Goal: Task Accomplishment & Management: Use online tool/utility

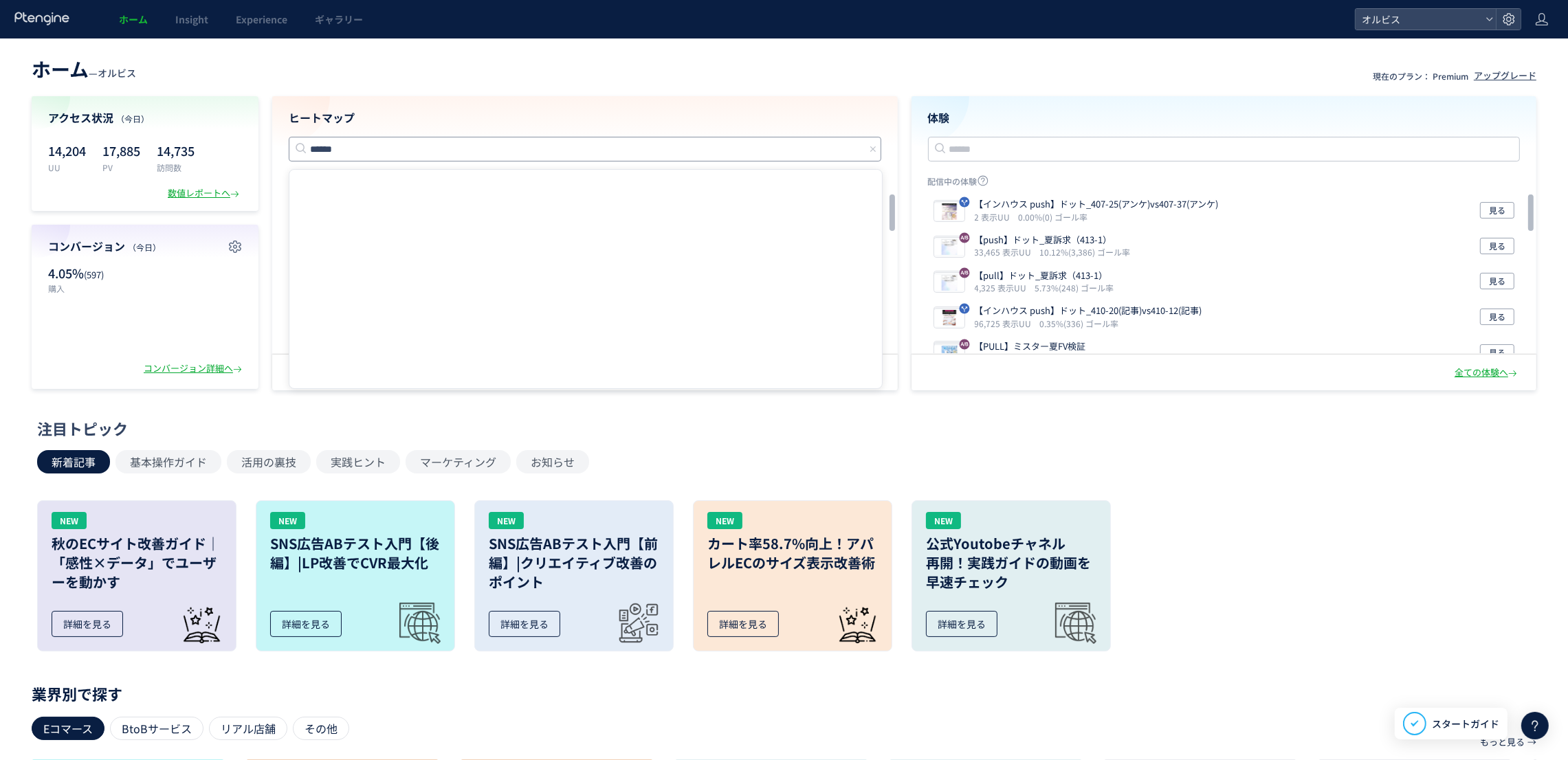
click at [386, 153] on input "******" at bounding box center [585, 149] width 593 height 24
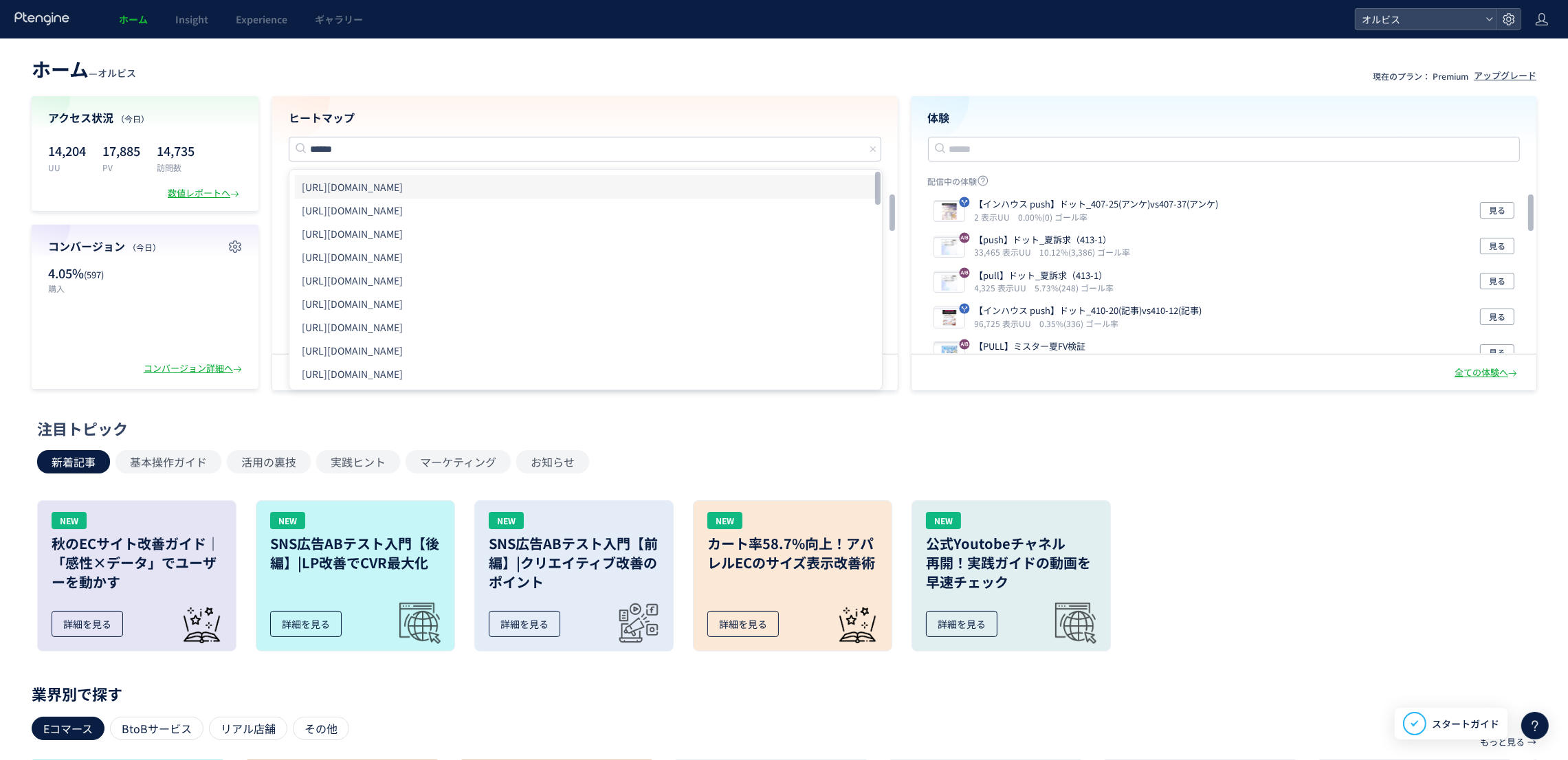
click at [542, 186] on li "[URL][DOMAIN_NAME]" at bounding box center [586, 187] width 582 height 24
type input "**********"
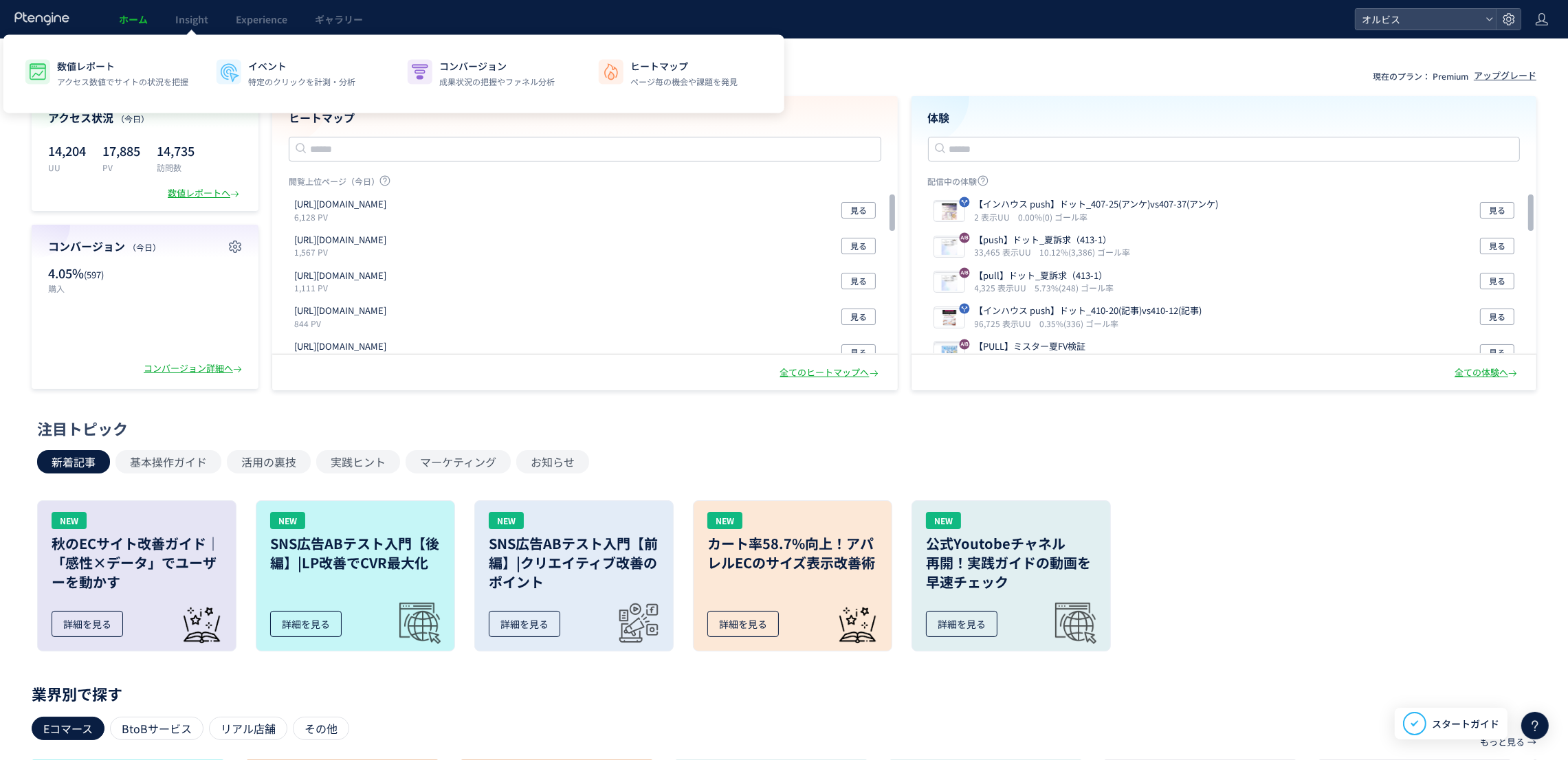
click at [153, 20] on link "ホーム" at bounding box center [133, 19] width 56 height 39
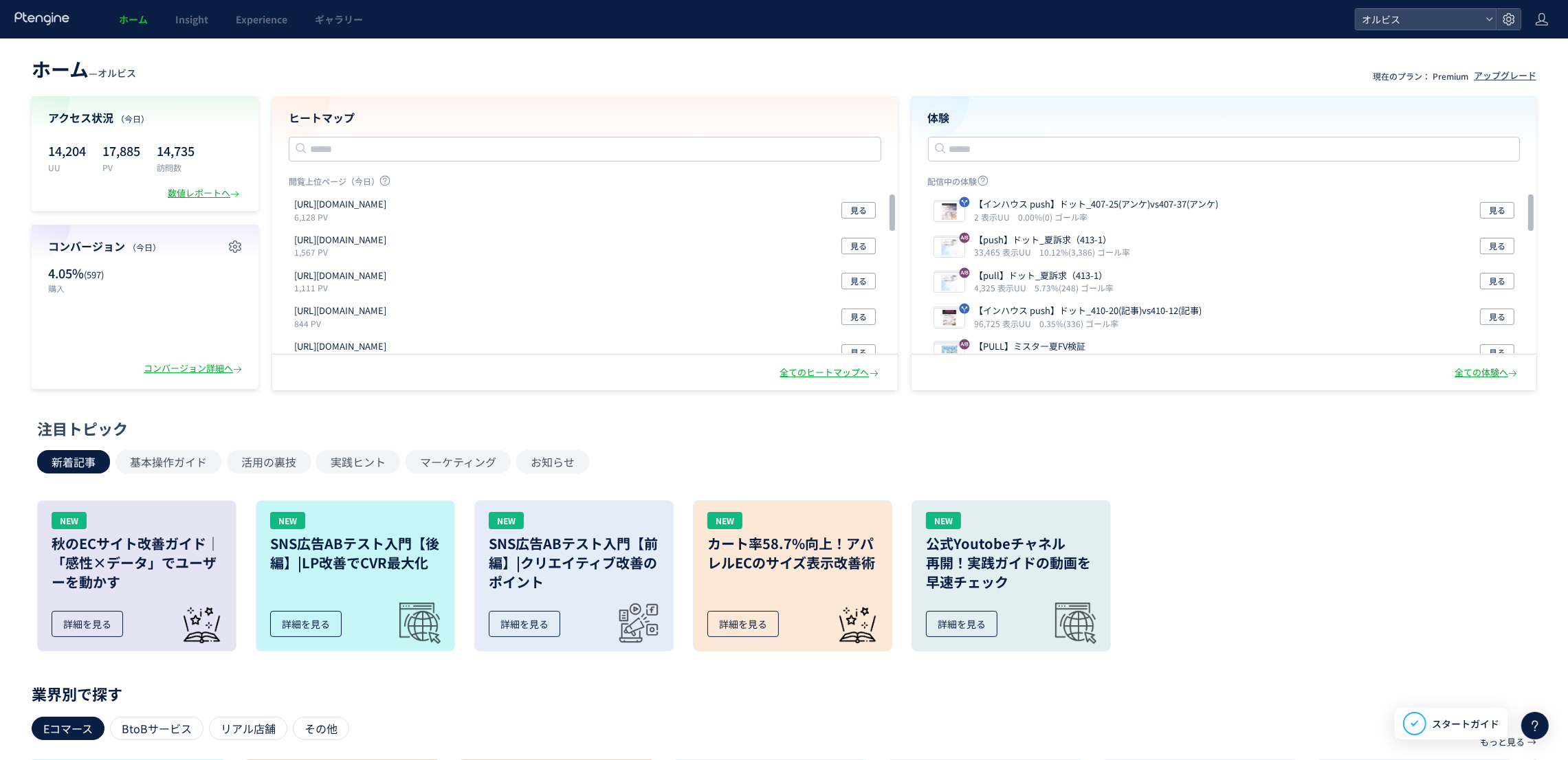
click at [142, 19] on span "ホーム" at bounding box center [134, 19] width 29 height 14
click at [282, 23] on span "Experience" at bounding box center [261, 19] width 52 height 14
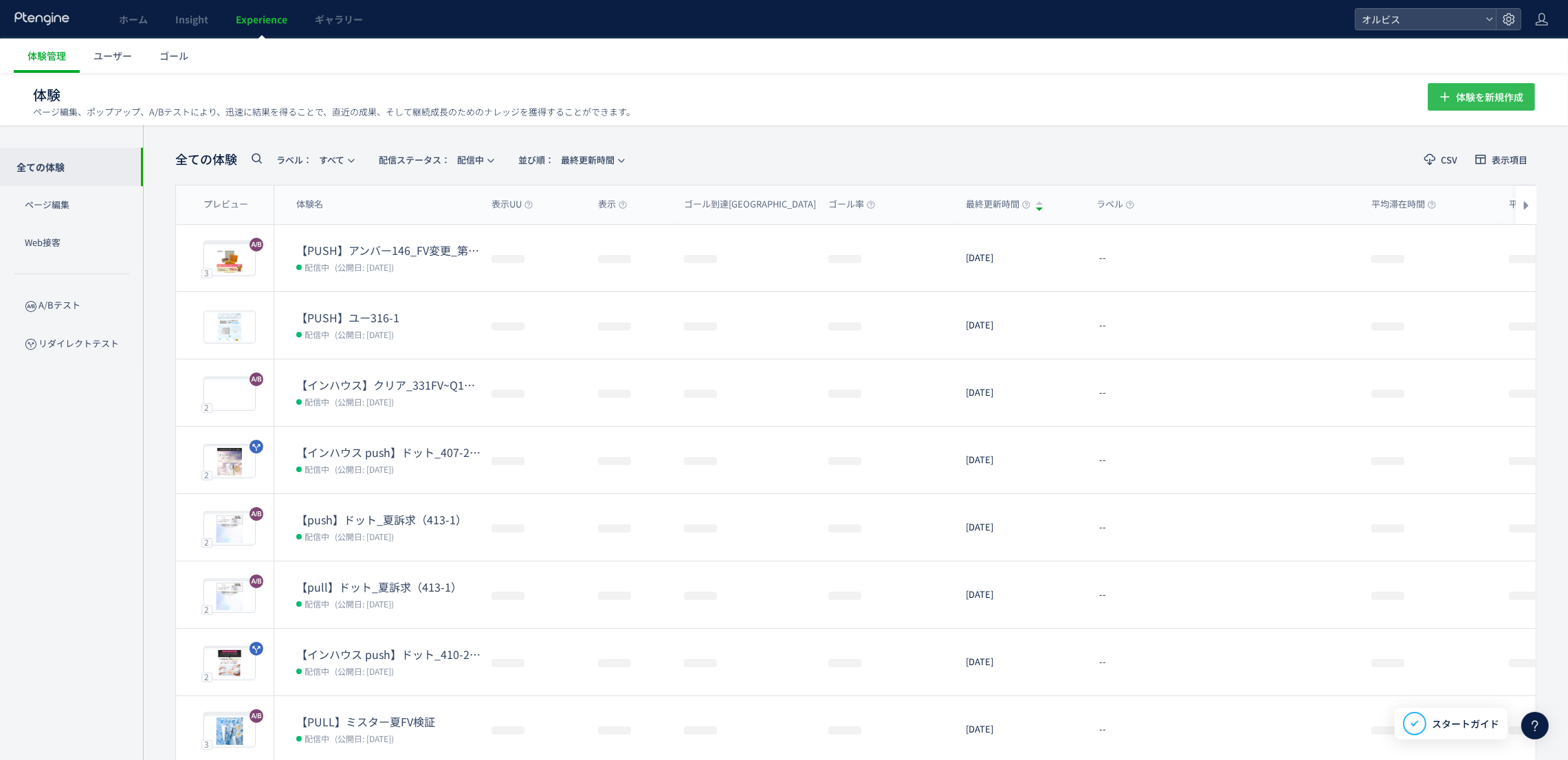
click at [1473, 100] on span "体験を新規作成" at bounding box center [1490, 97] width 68 height 27
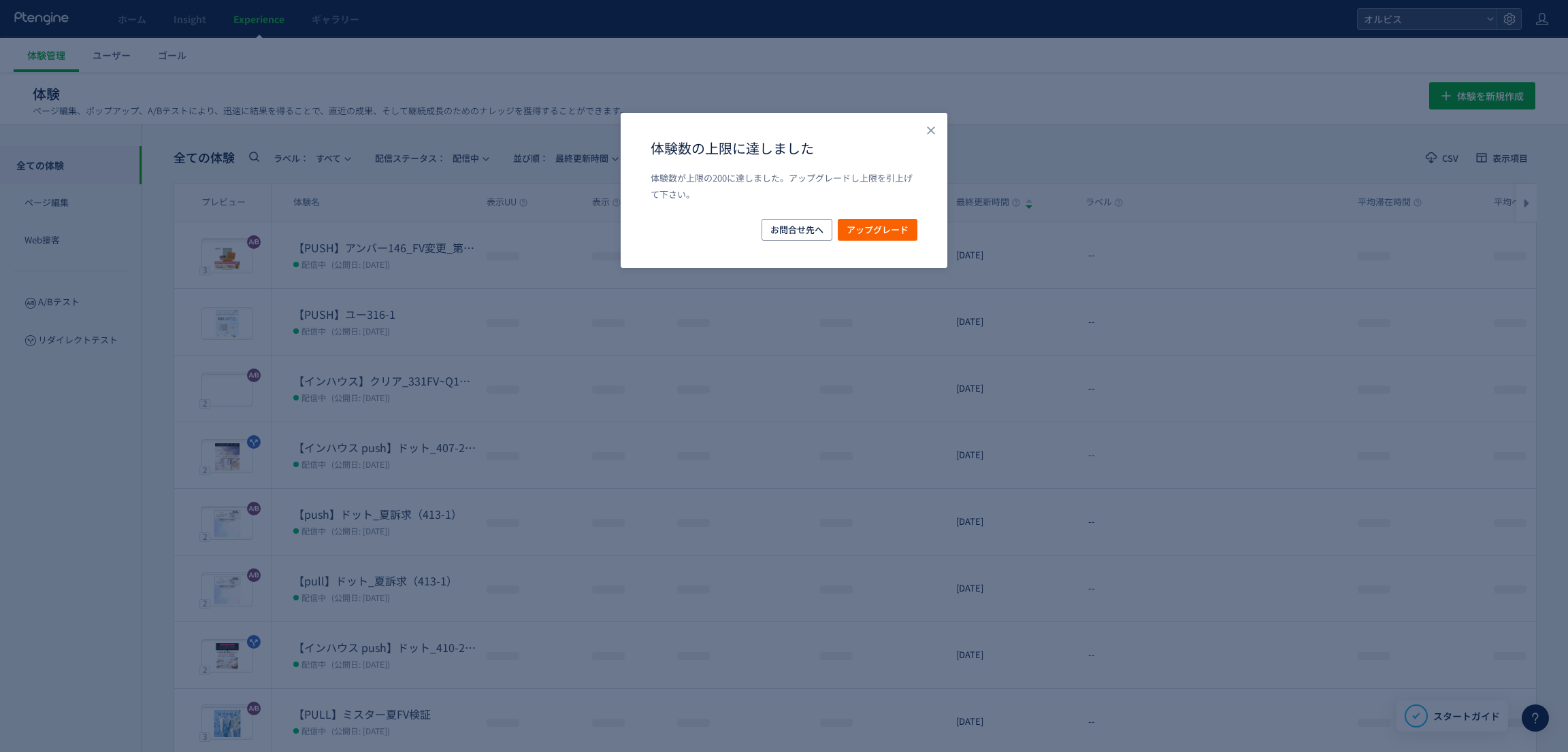
click at [922, 120] on div "体験数の上限に達しました 体験数が上限の200に達しました。アップグレードし上限を引上げて下さい。 お問合せ先へ アップグレード" at bounding box center [784, 190] width 326 height 155
click at [924, 131] on icon "Close" at bounding box center [931, 130] width 14 height 14
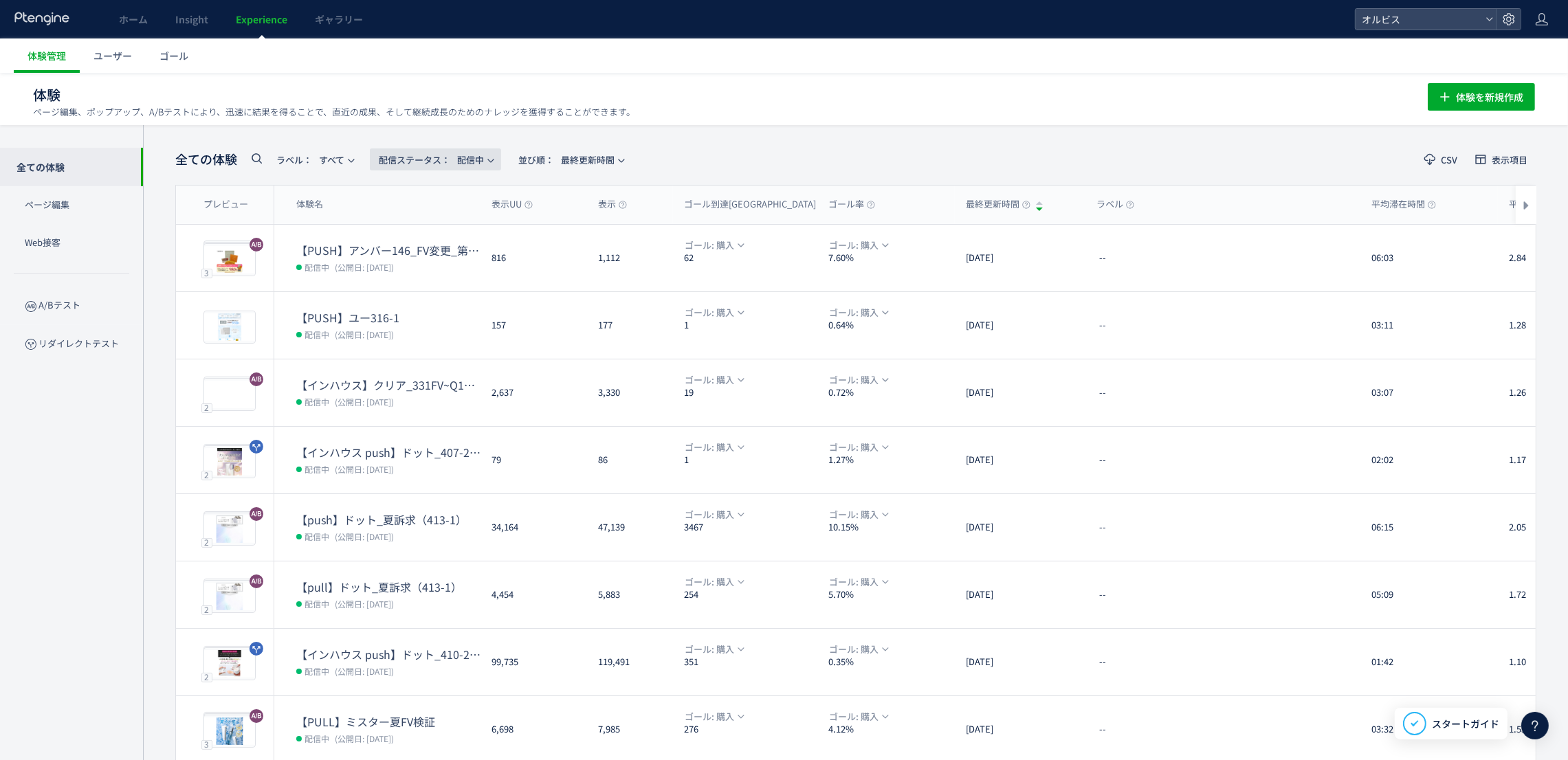
click at [469, 157] on span "配信ステータス​： 配信中" at bounding box center [431, 160] width 105 height 23
click at [0, 0] on li "停止中" at bounding box center [0, 0] width 0 height 0
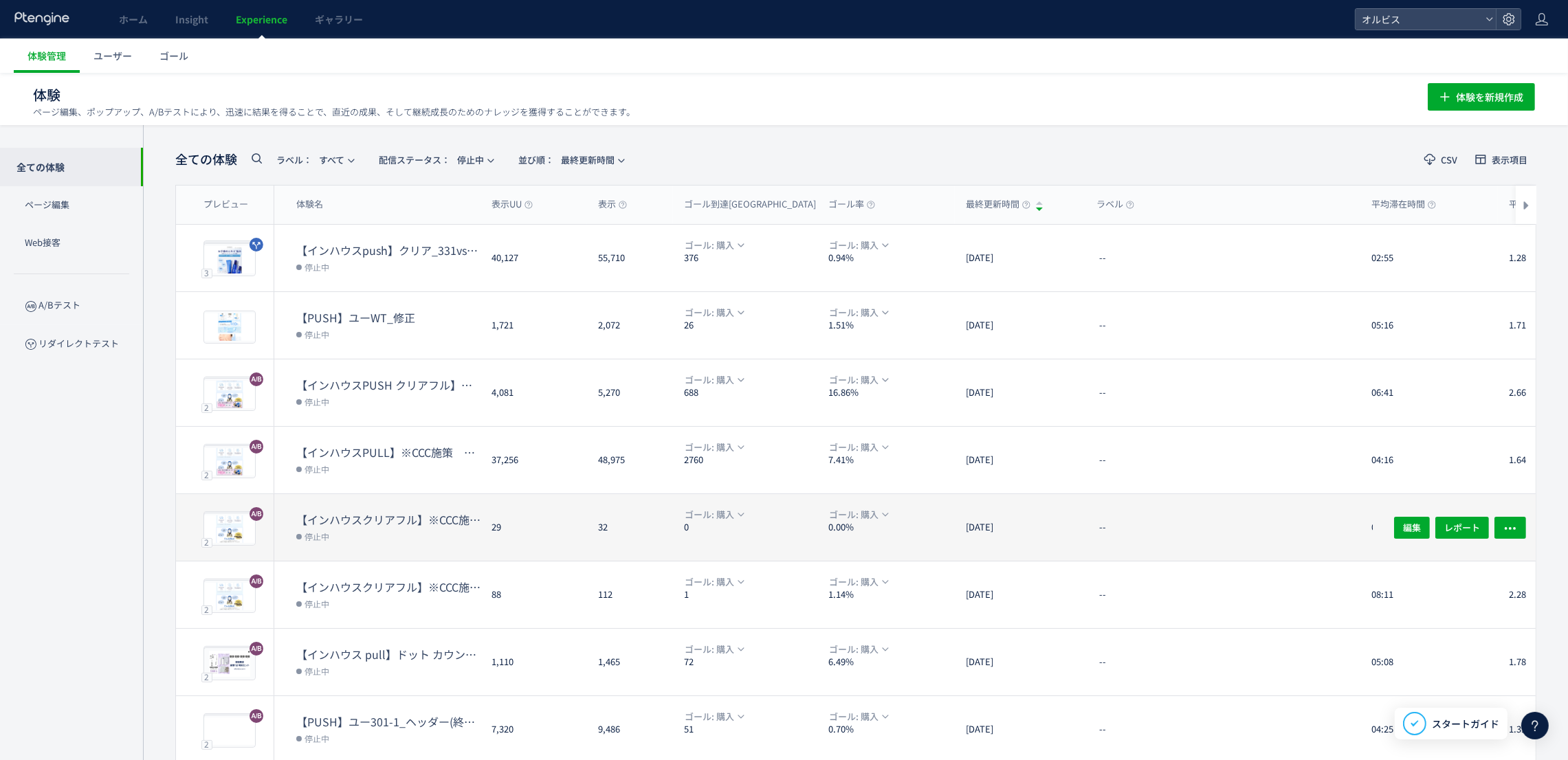
scroll to position [187, 0]
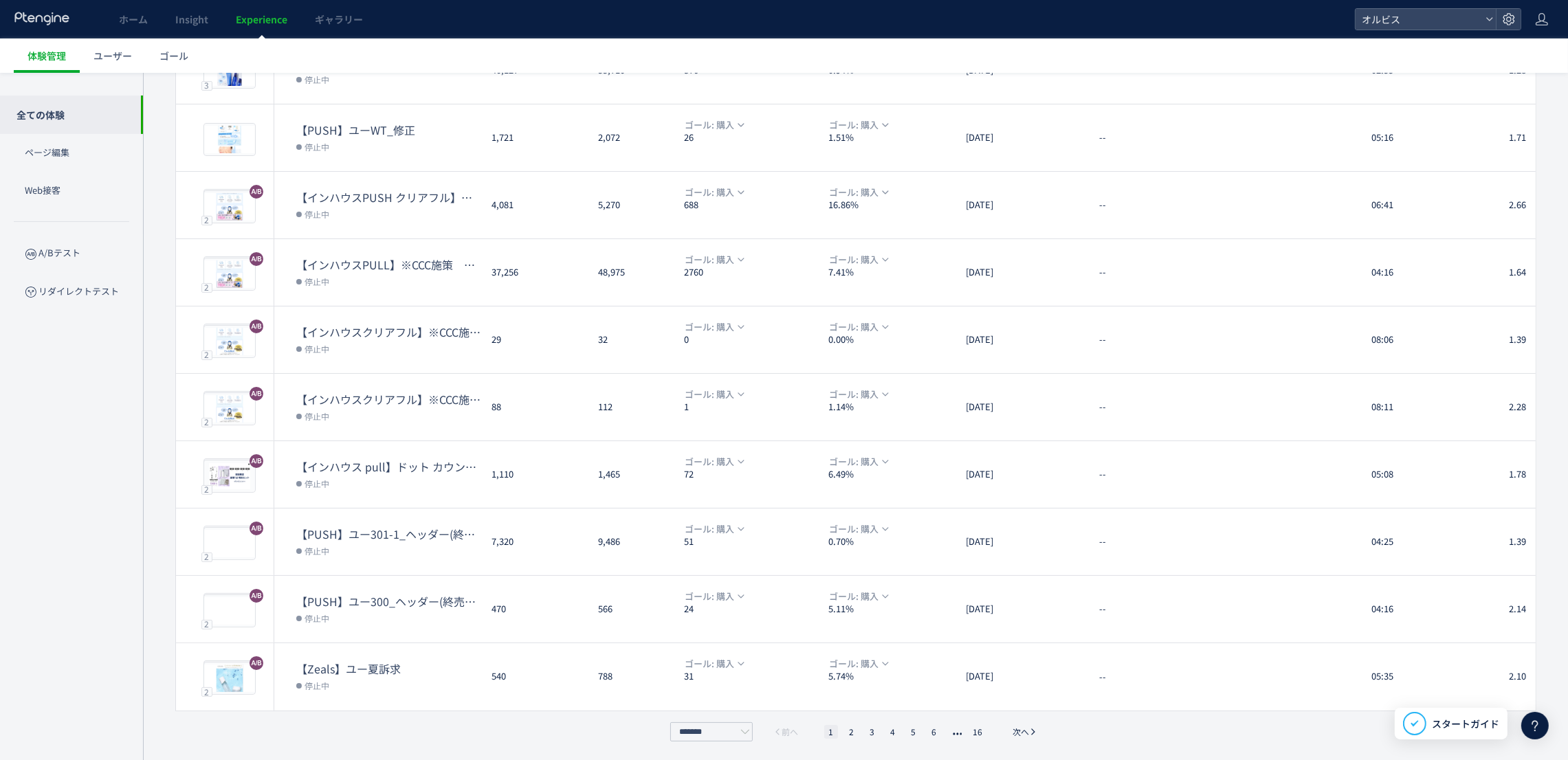
click at [979, 738] on div "******* 前へ 1 2 3 4 5 6 16 次へ" at bounding box center [855, 732] width 378 height 19
click at [976, 731] on li "16" at bounding box center [977, 732] width 18 height 14
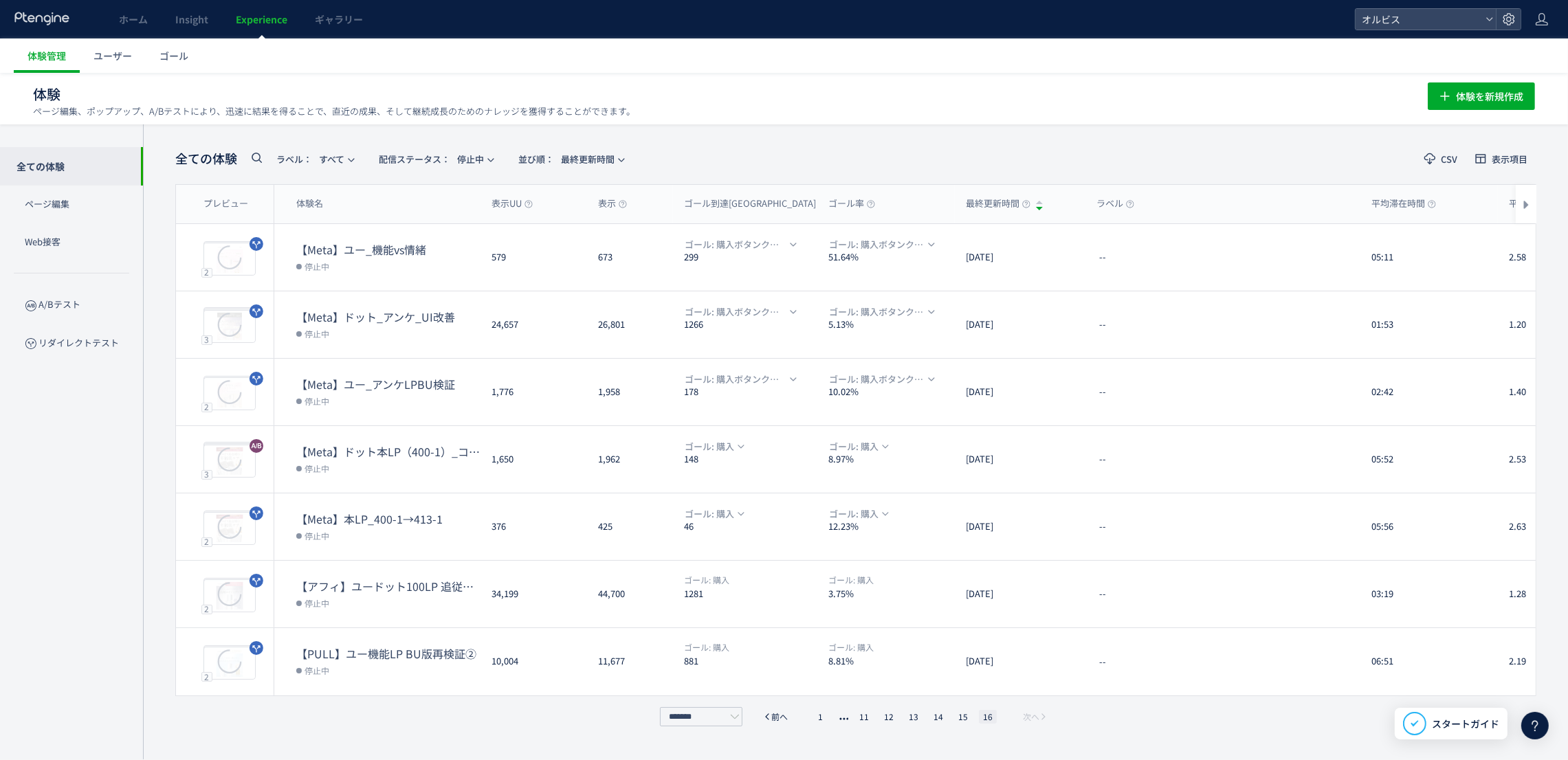
scroll to position [1, 0]
click at [976, 731] on div "全ての体験 ラベル： すべて 配信ステータス​： 停止中 並び順： 最終更新時間 CSV 表示項目 プレビュー 体験名 表示UU 表示 ゴール到達UU ゴール…" at bounding box center [855, 442] width 1361 height 594
click at [979, 713] on li "15" at bounding box center [988, 717] width 18 height 14
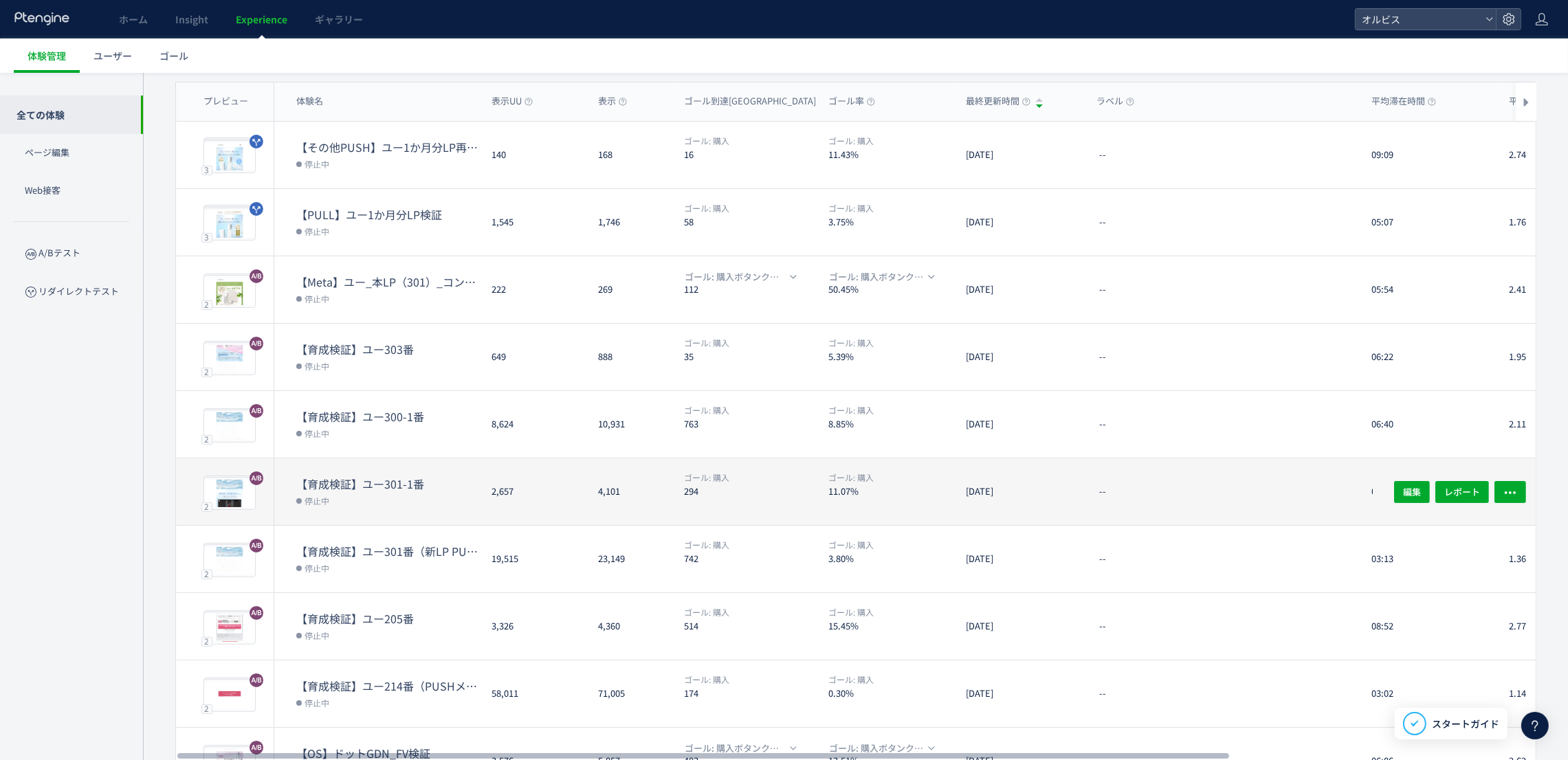
scroll to position [187, 0]
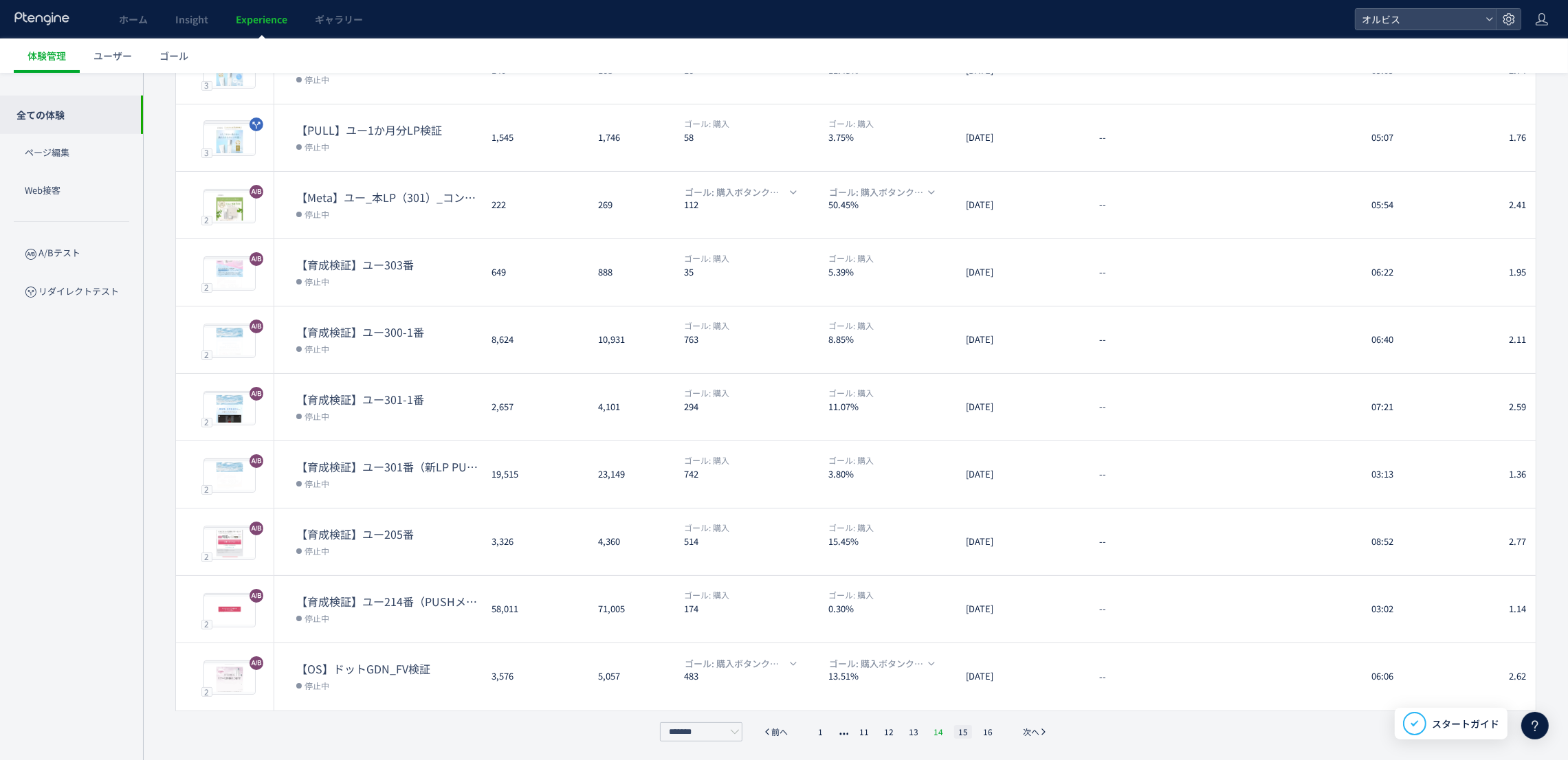
click at [954, 731] on li "14" at bounding box center [962, 732] width 18 height 14
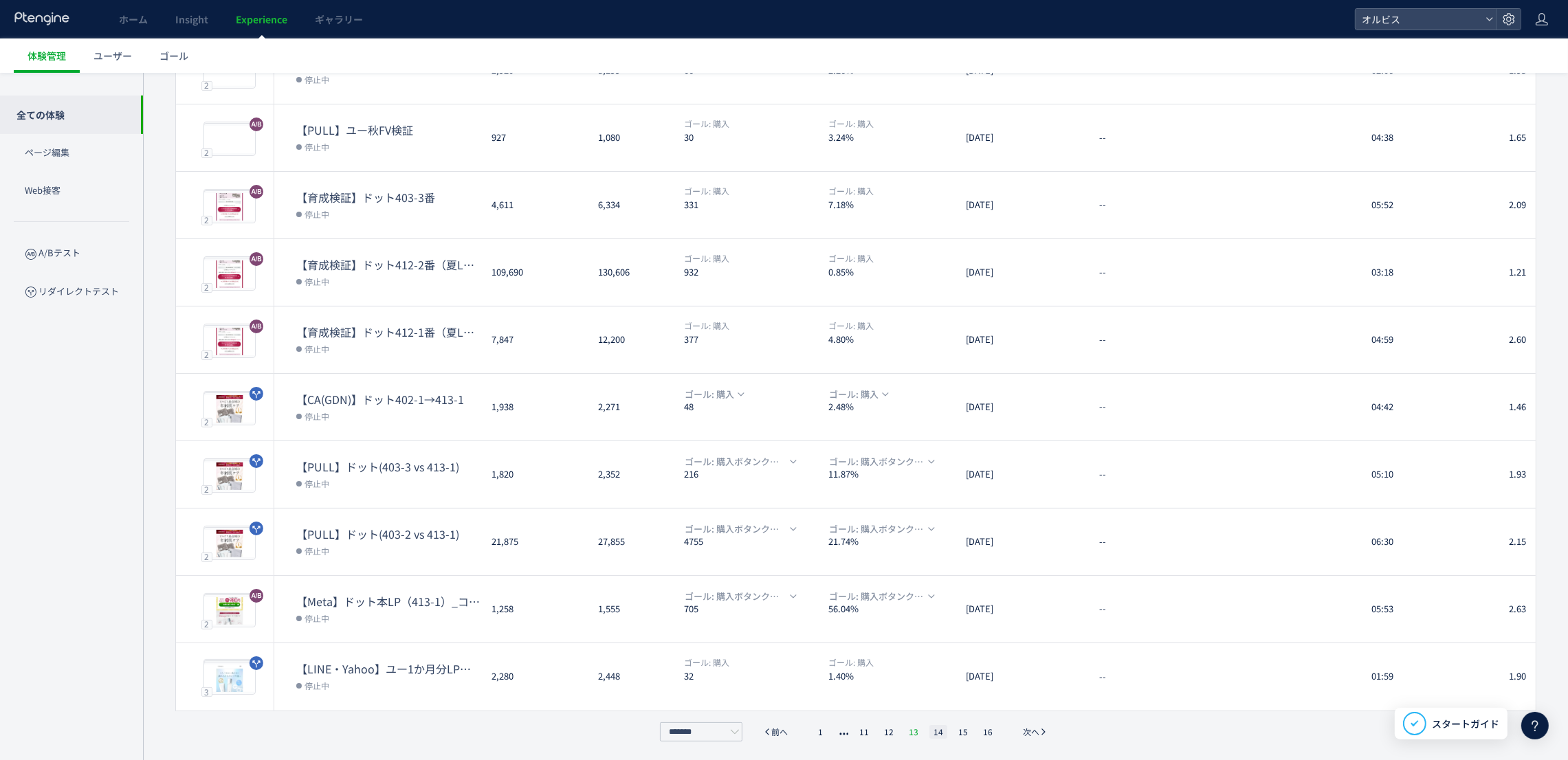
click at [929, 728] on li "13" at bounding box center [938, 732] width 18 height 14
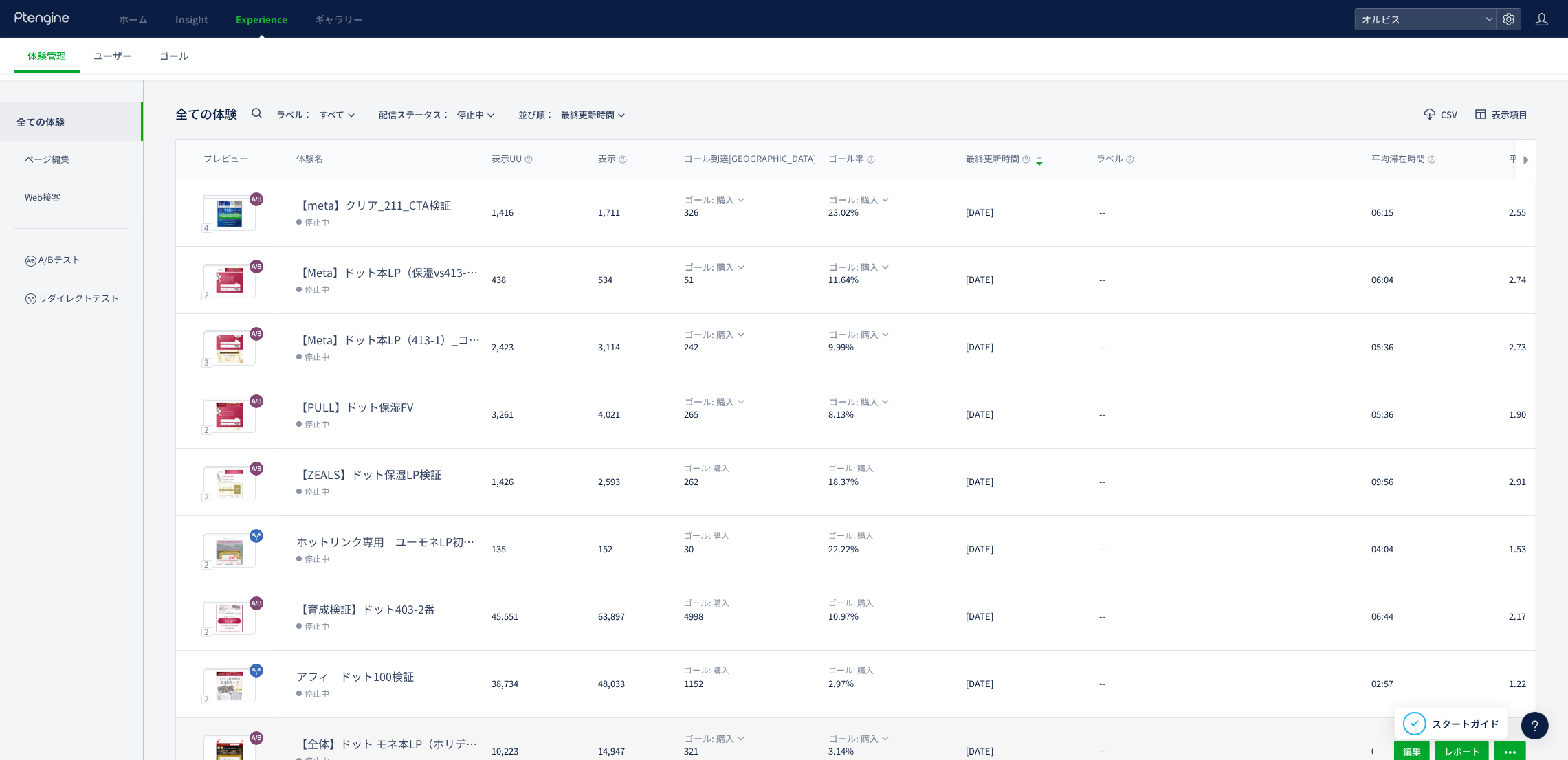
scroll to position [0, 0]
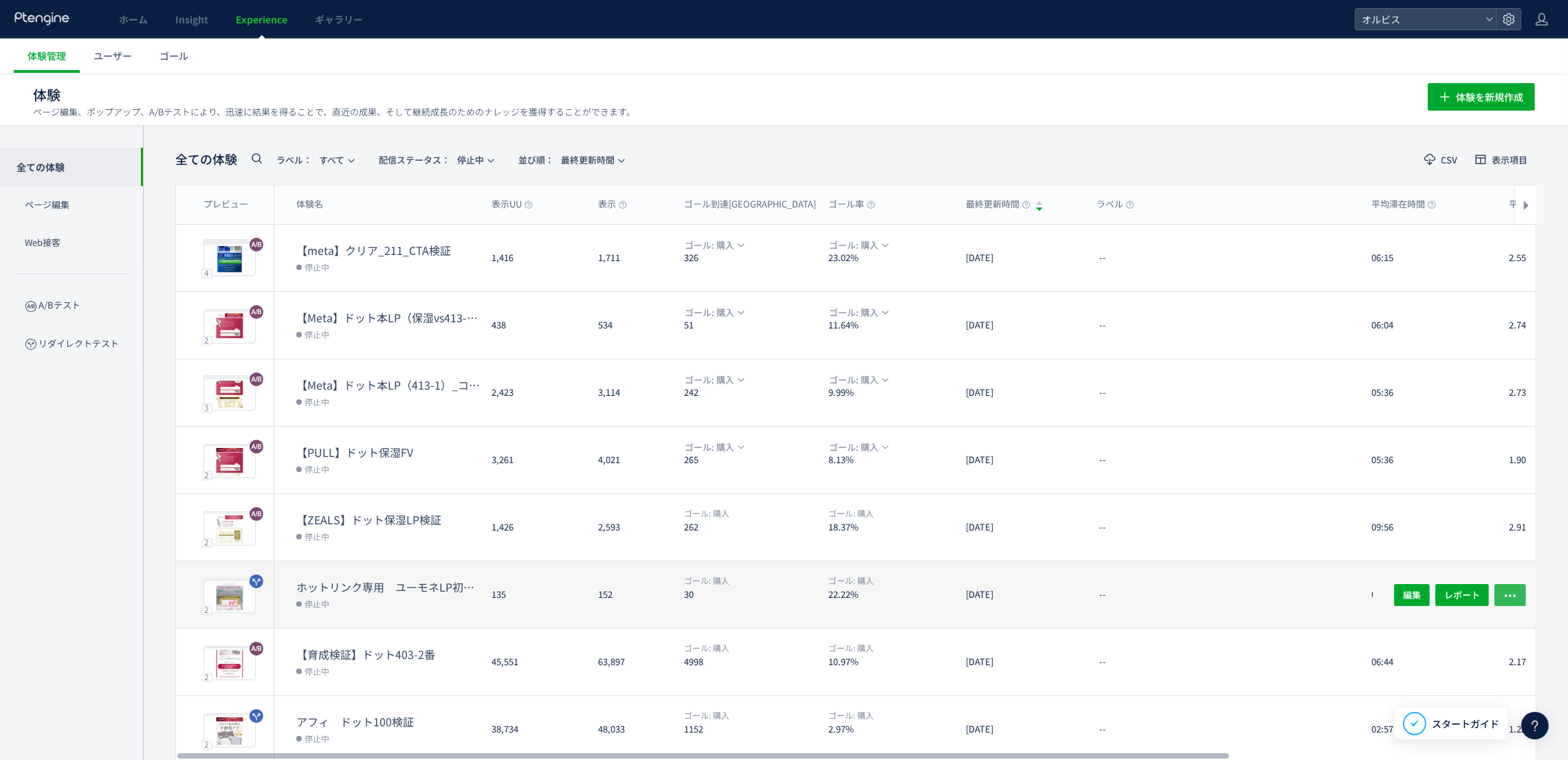
click at [1512, 598] on icon "button" at bounding box center [1510, 595] width 14 height 14
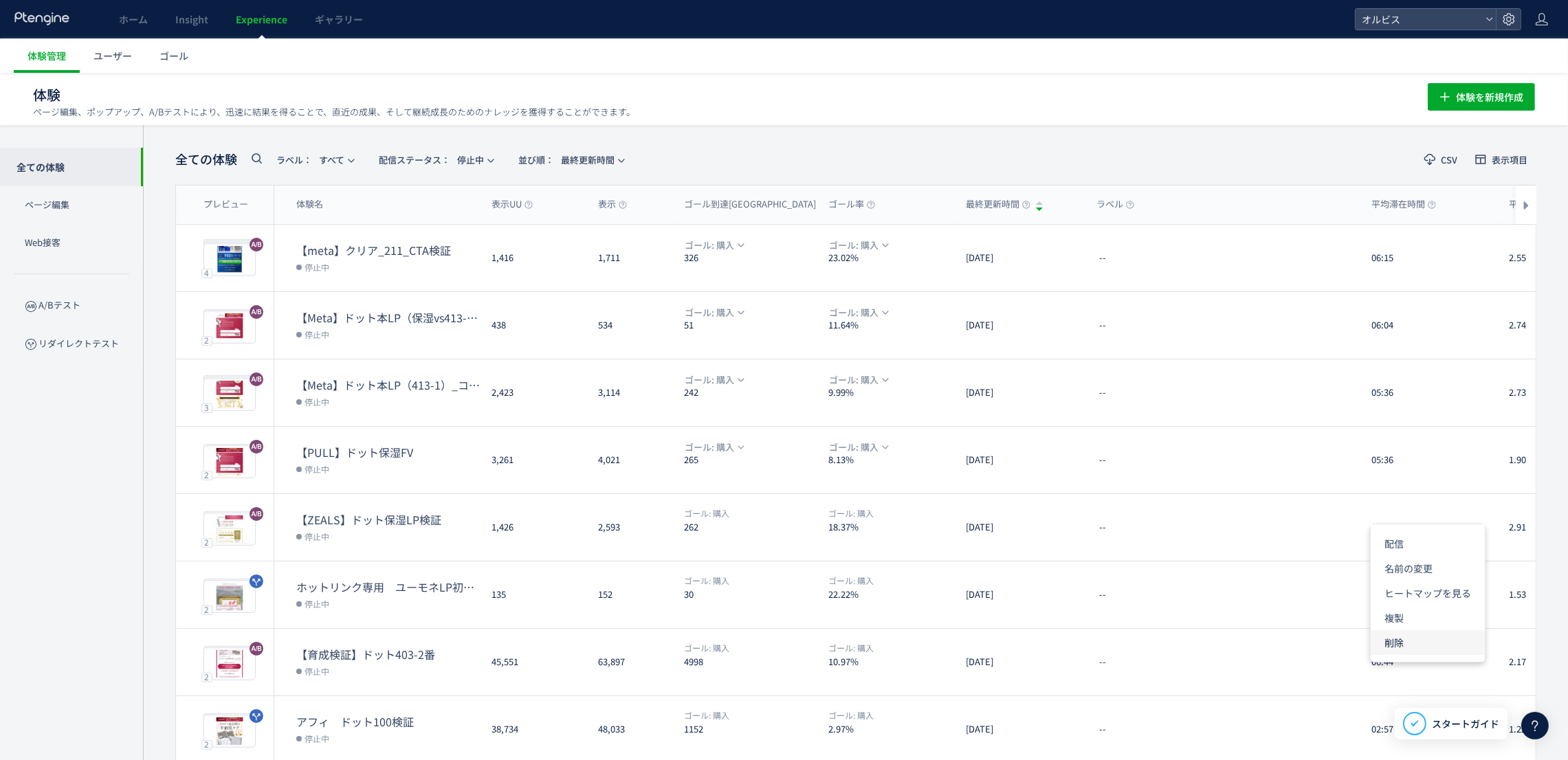
click at [1432, 636] on li "削除" at bounding box center [1427, 643] width 114 height 24
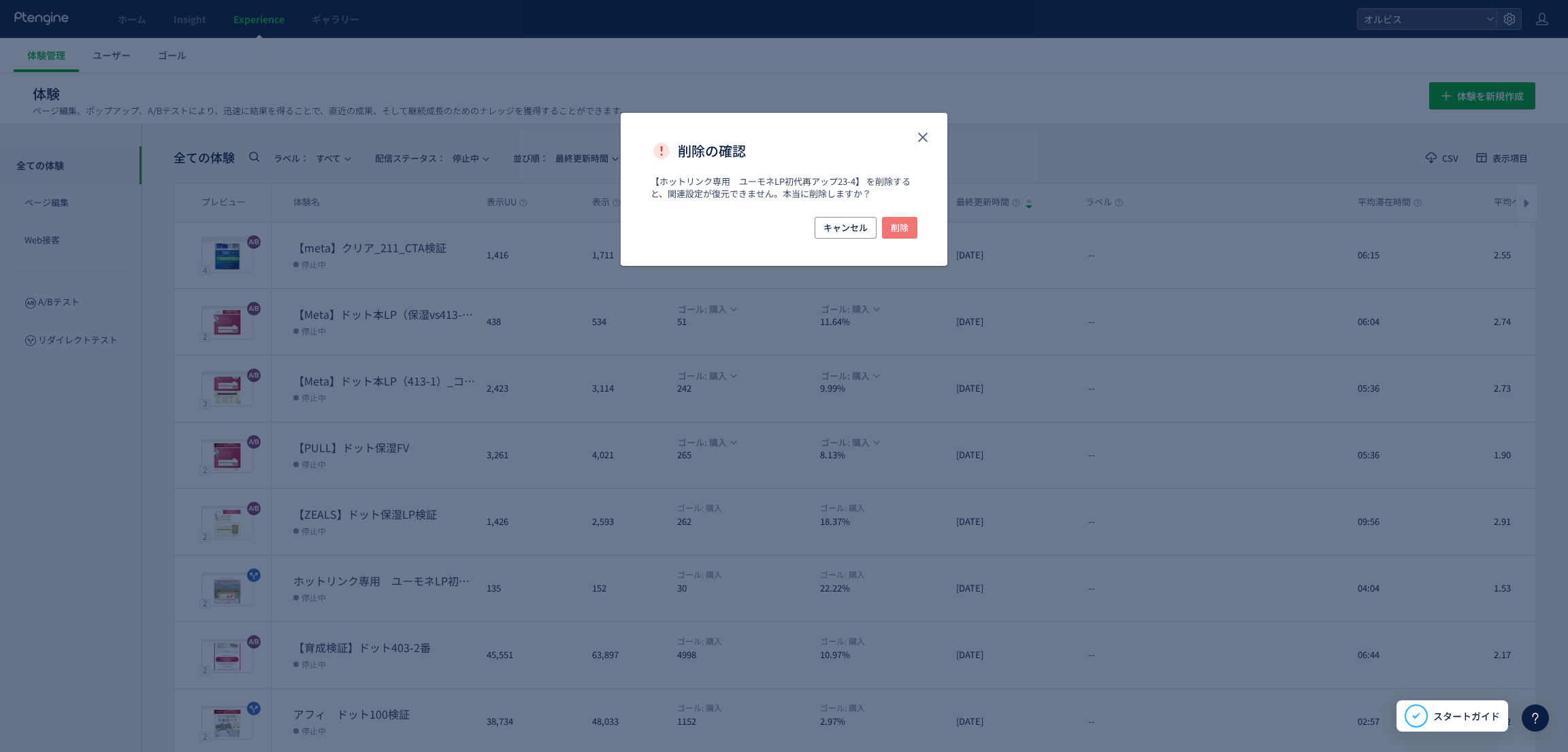
click at [897, 225] on span "削除" at bounding box center [900, 227] width 18 height 22
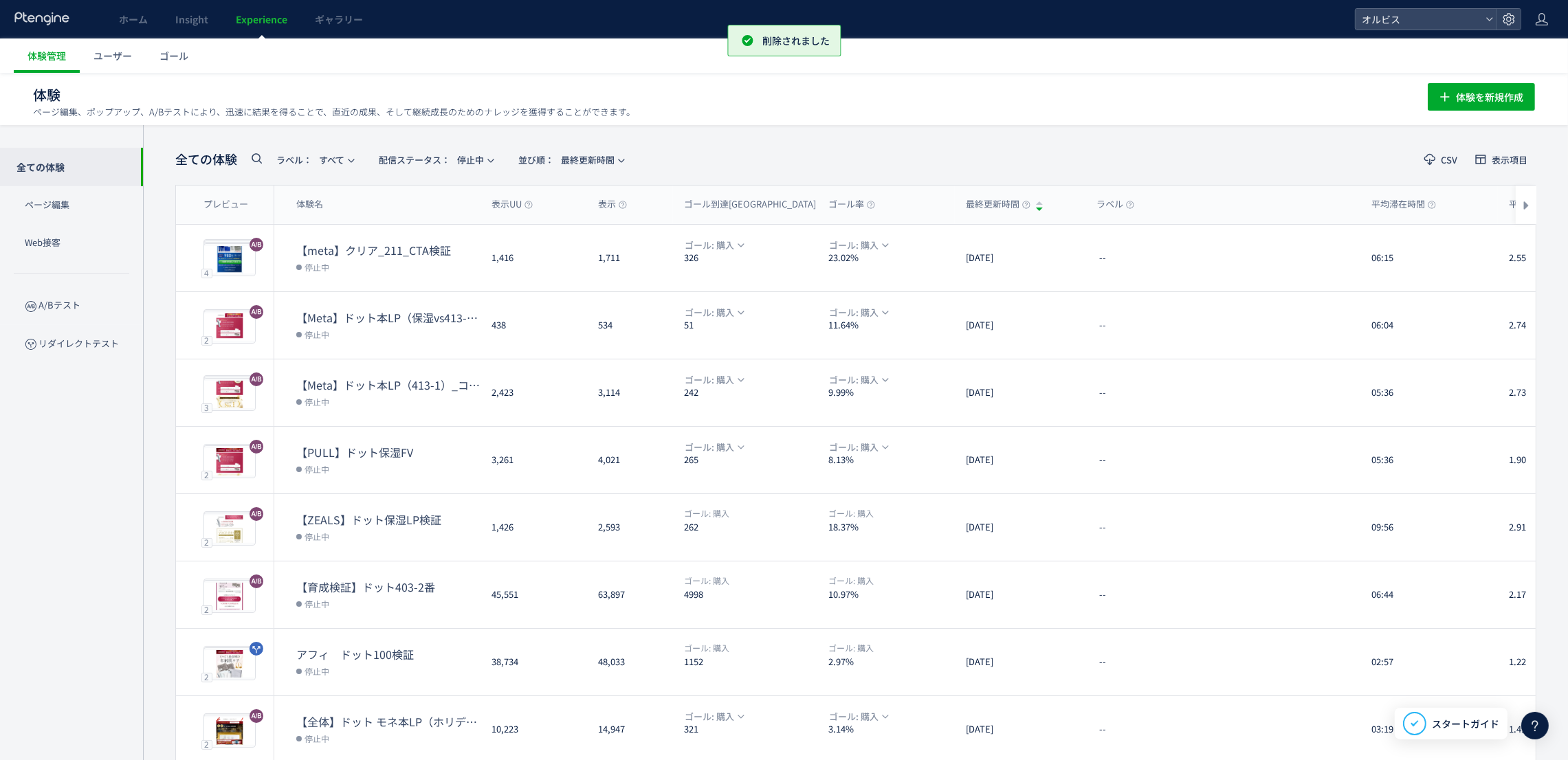
click at [1471, 80] on div "体験を新規作成" at bounding box center [1481, 95] width 107 height 32
click at [1467, 88] on span "体験を新規作成" at bounding box center [1490, 97] width 68 height 27
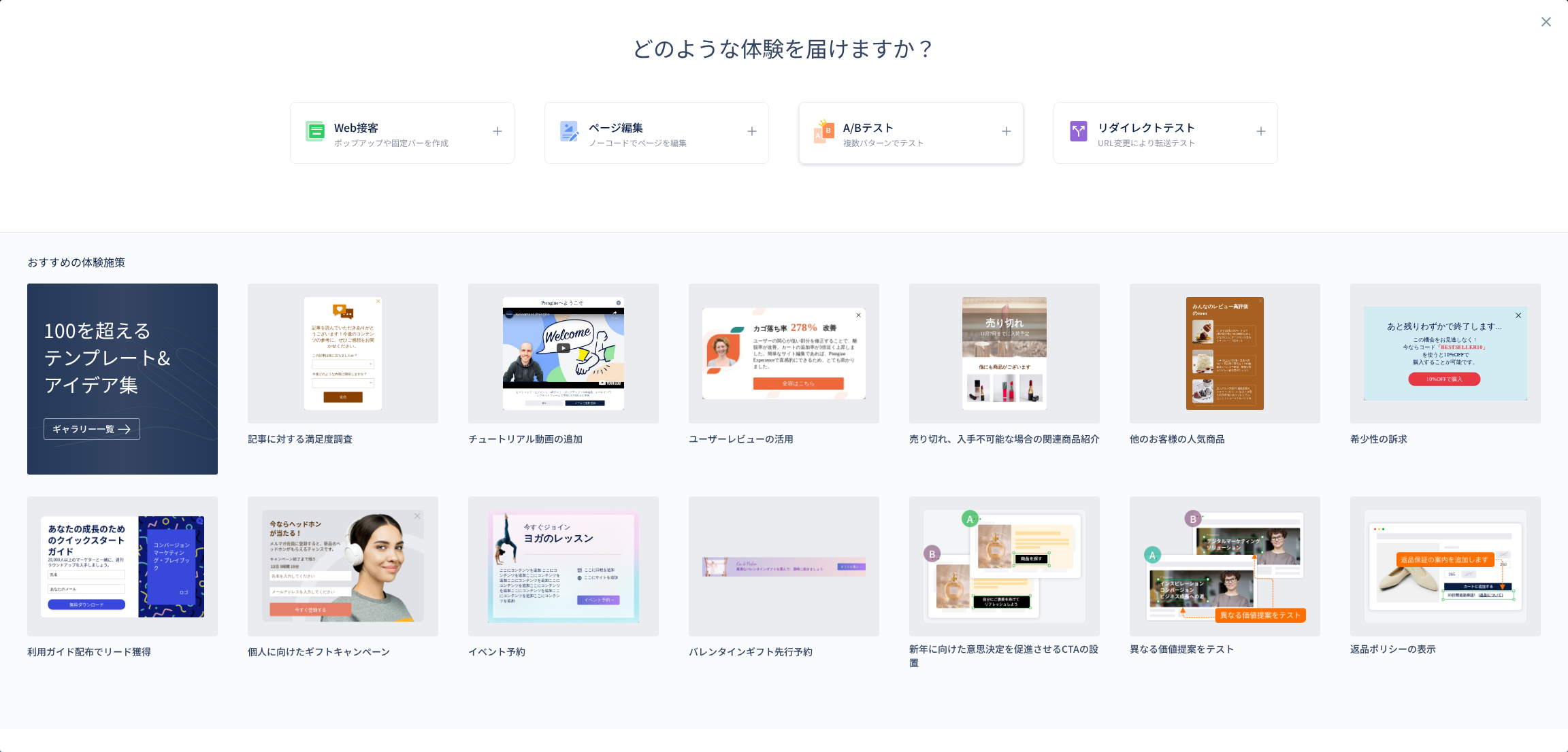
click at [927, 134] on div "A/Bテスト 複数パターンでテスト" at bounding box center [901, 133] width 181 height 31
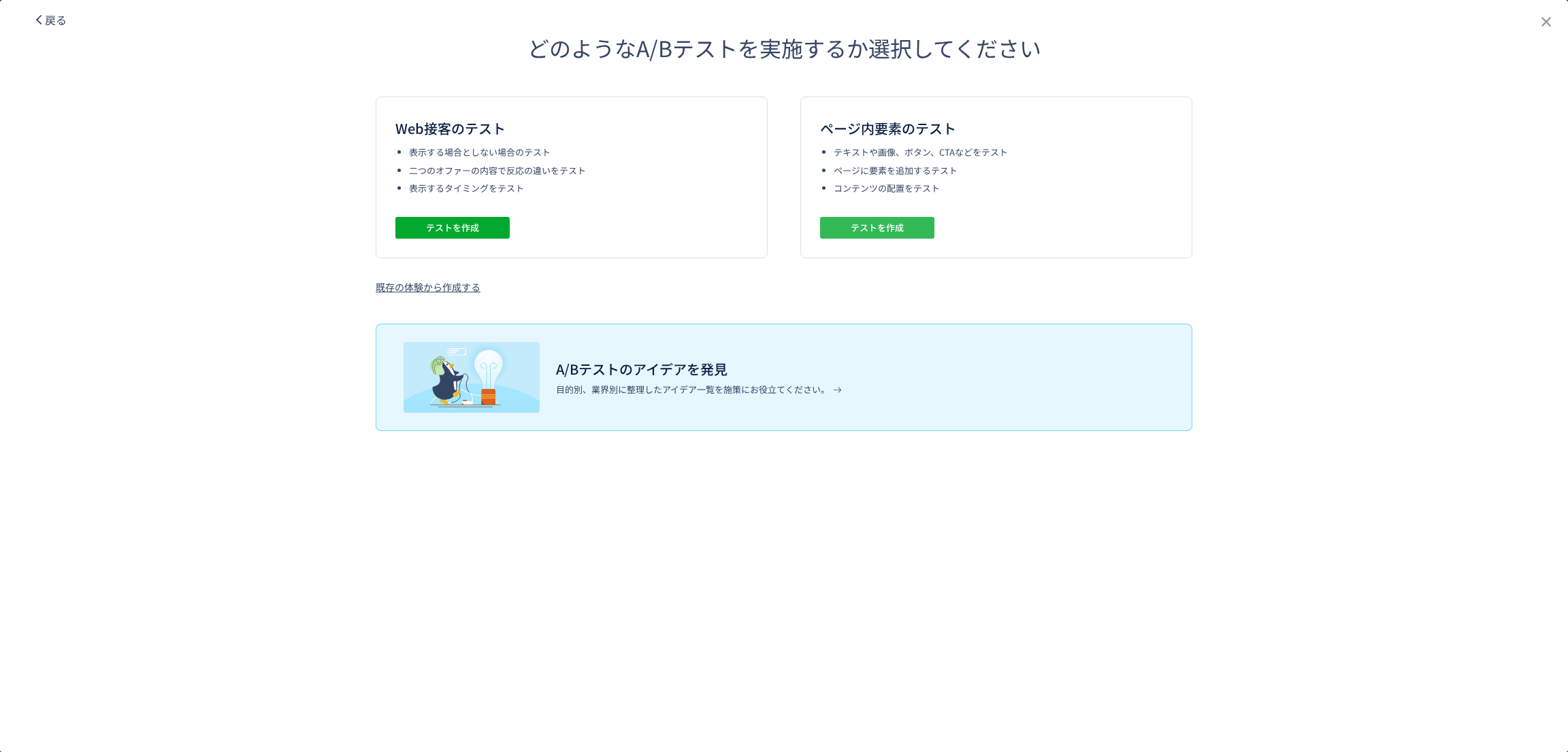
click at [841, 224] on button "テストを作成" at bounding box center [877, 227] width 114 height 22
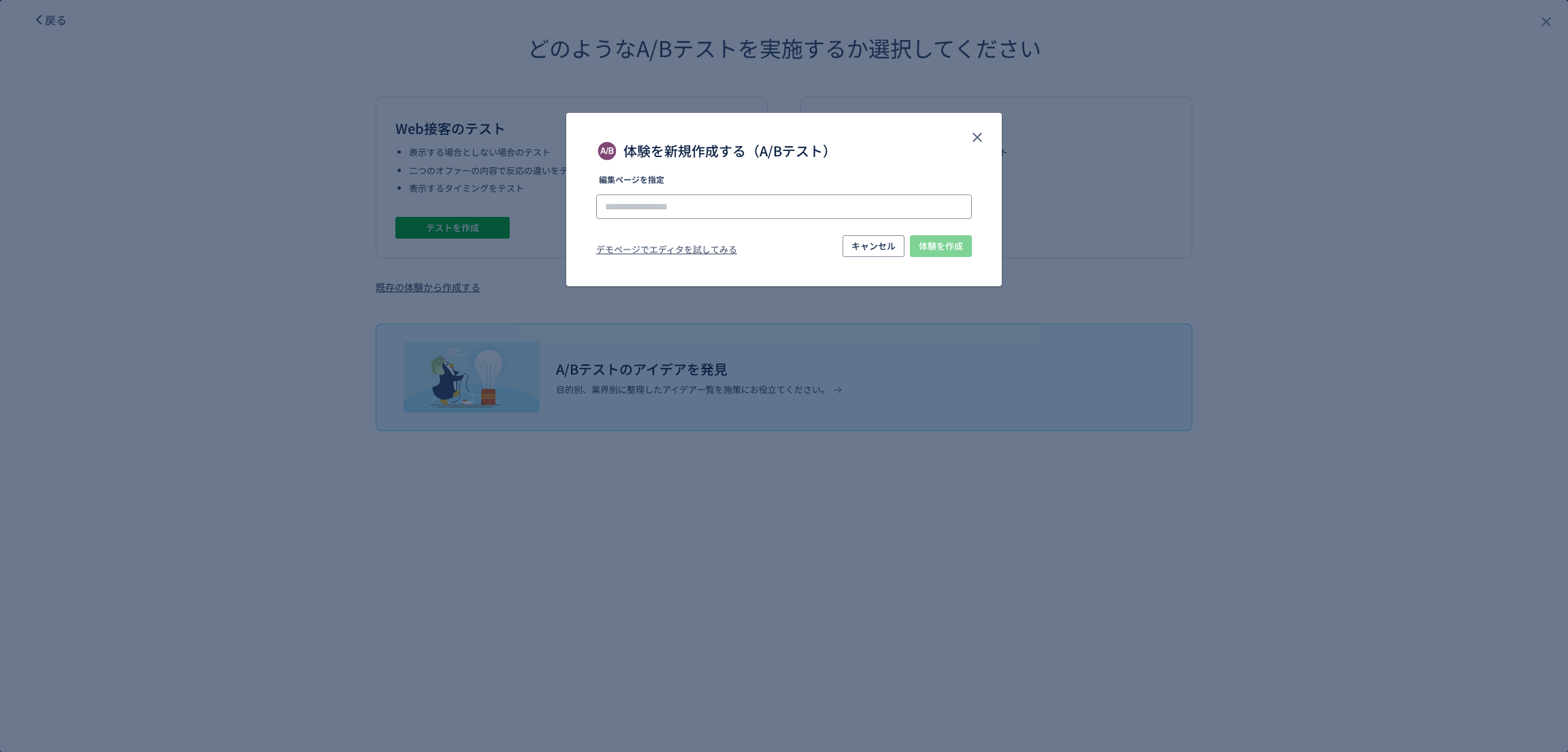
click at [725, 210] on input "体験を新規作成する（A/Bテスト）" at bounding box center [784, 207] width 375 height 24
click at [746, 245] on li "[URL][DOMAIN_NAME]" at bounding box center [784, 245] width 365 height 23
type input "**********"
click at [942, 242] on span "体験を作成" at bounding box center [941, 246] width 44 height 22
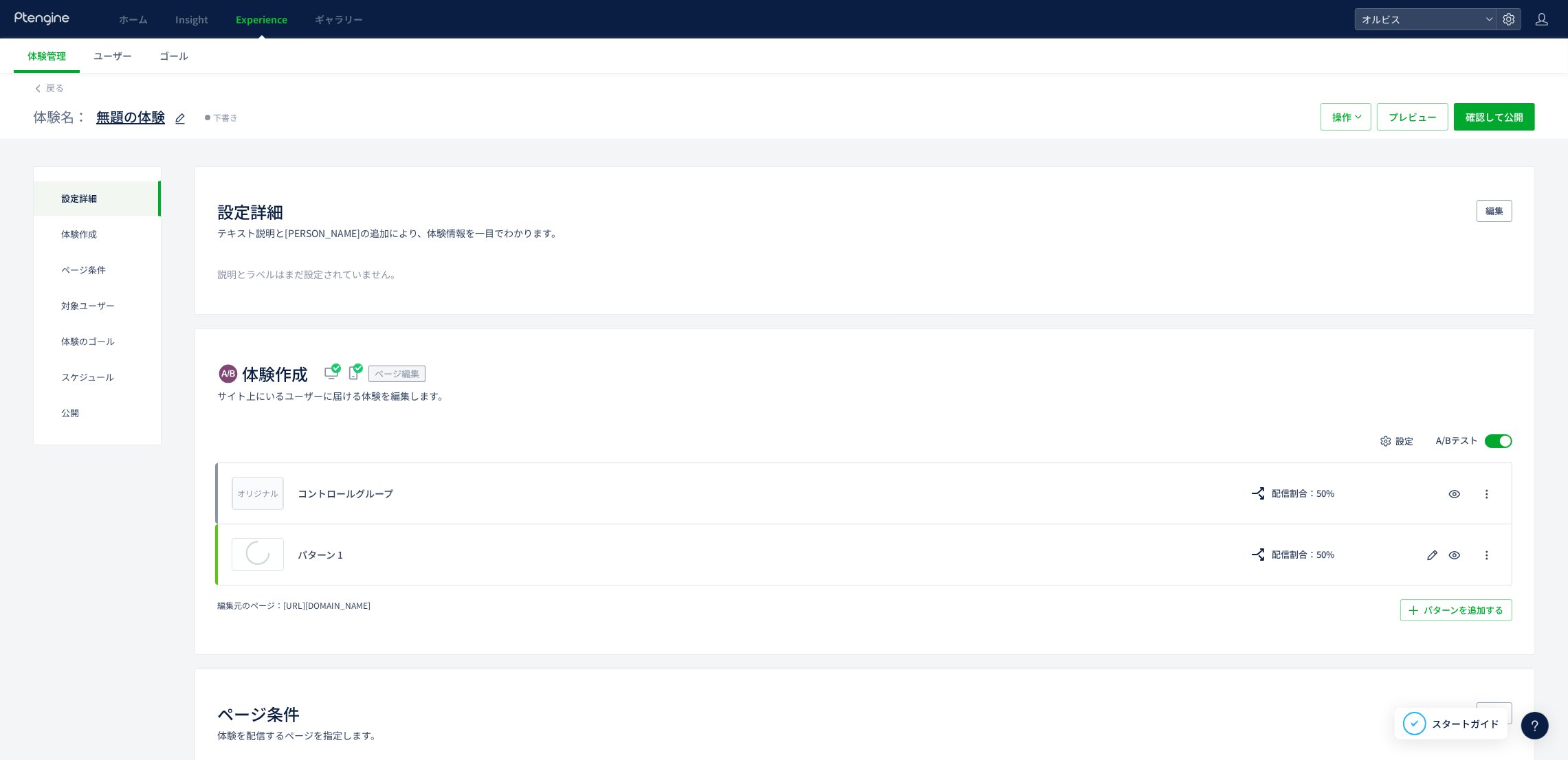
click at [179, 118] on icon at bounding box center [180, 119] width 17 height 17
type input "**********"
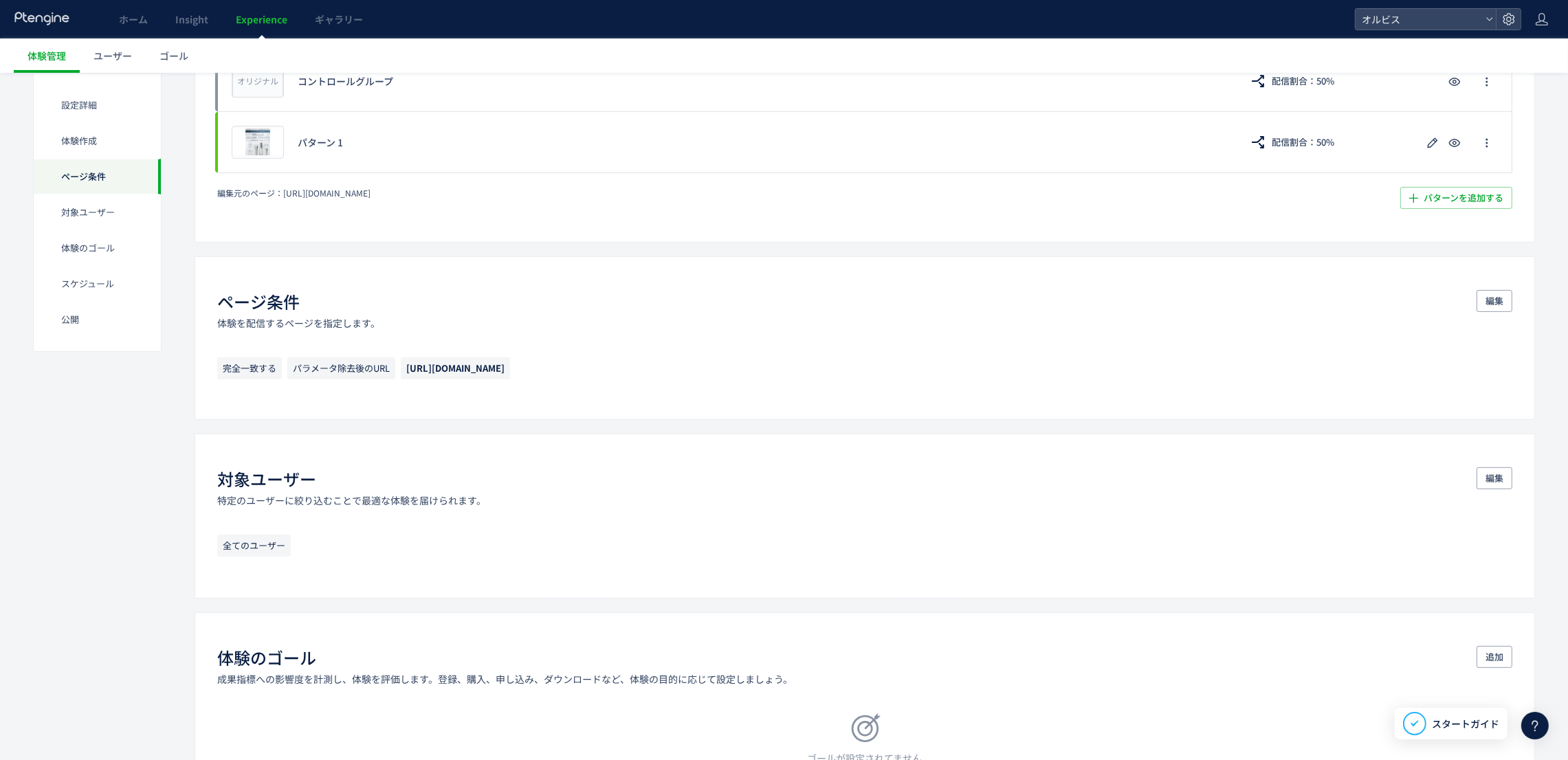
scroll to position [825, 0]
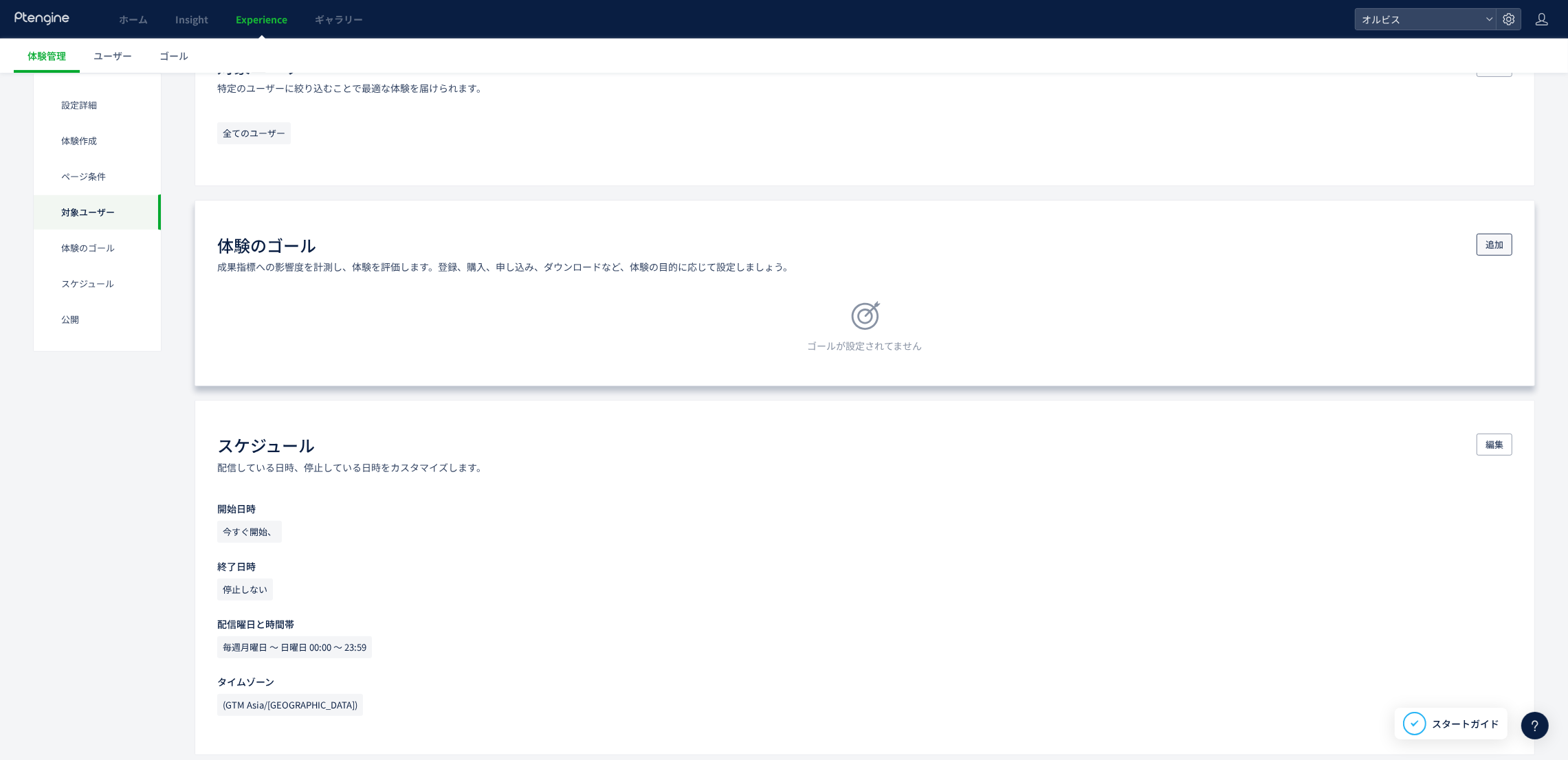
click at [1500, 243] on span "追加" at bounding box center [1494, 244] width 18 height 22
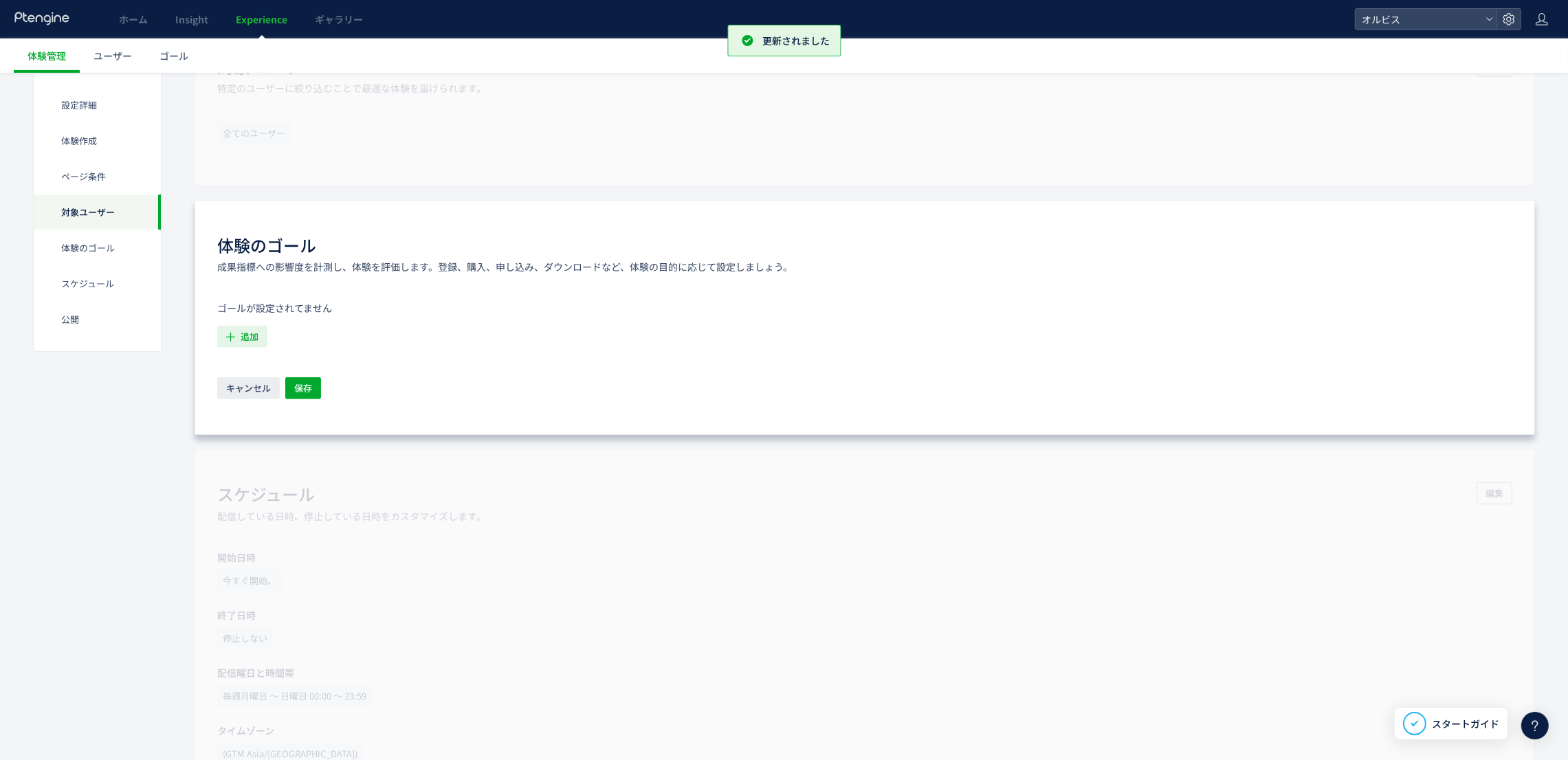
click at [245, 343] on span "追加" at bounding box center [249, 337] width 18 height 22
click at [259, 468] on li "購入 購入 条件： 元のページページorder/thanksに 含むページに訪問した場合" at bounding box center [348, 478] width 249 height 22
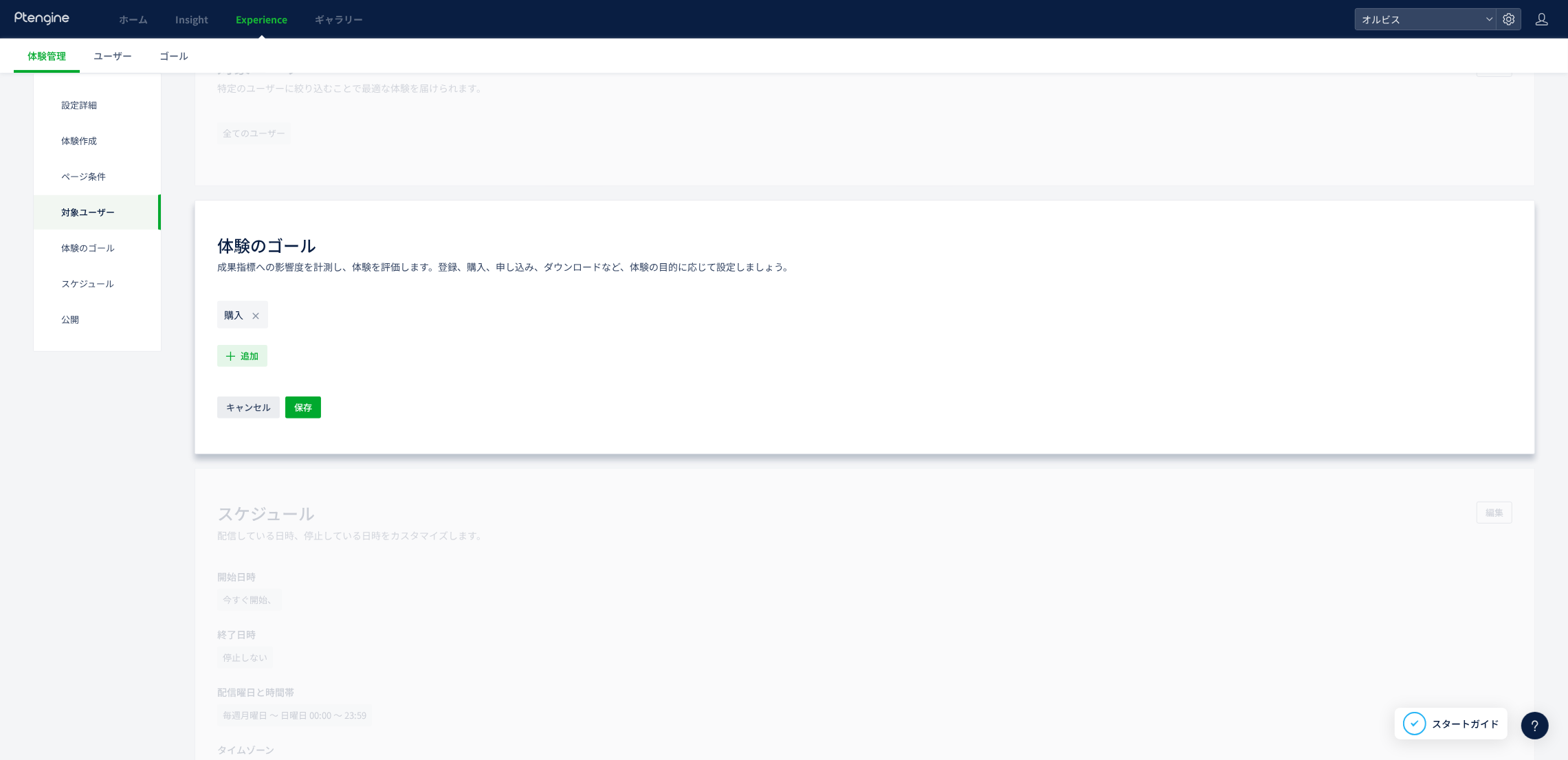
click at [236, 357] on icon "button" at bounding box center [231, 356] width 14 height 14
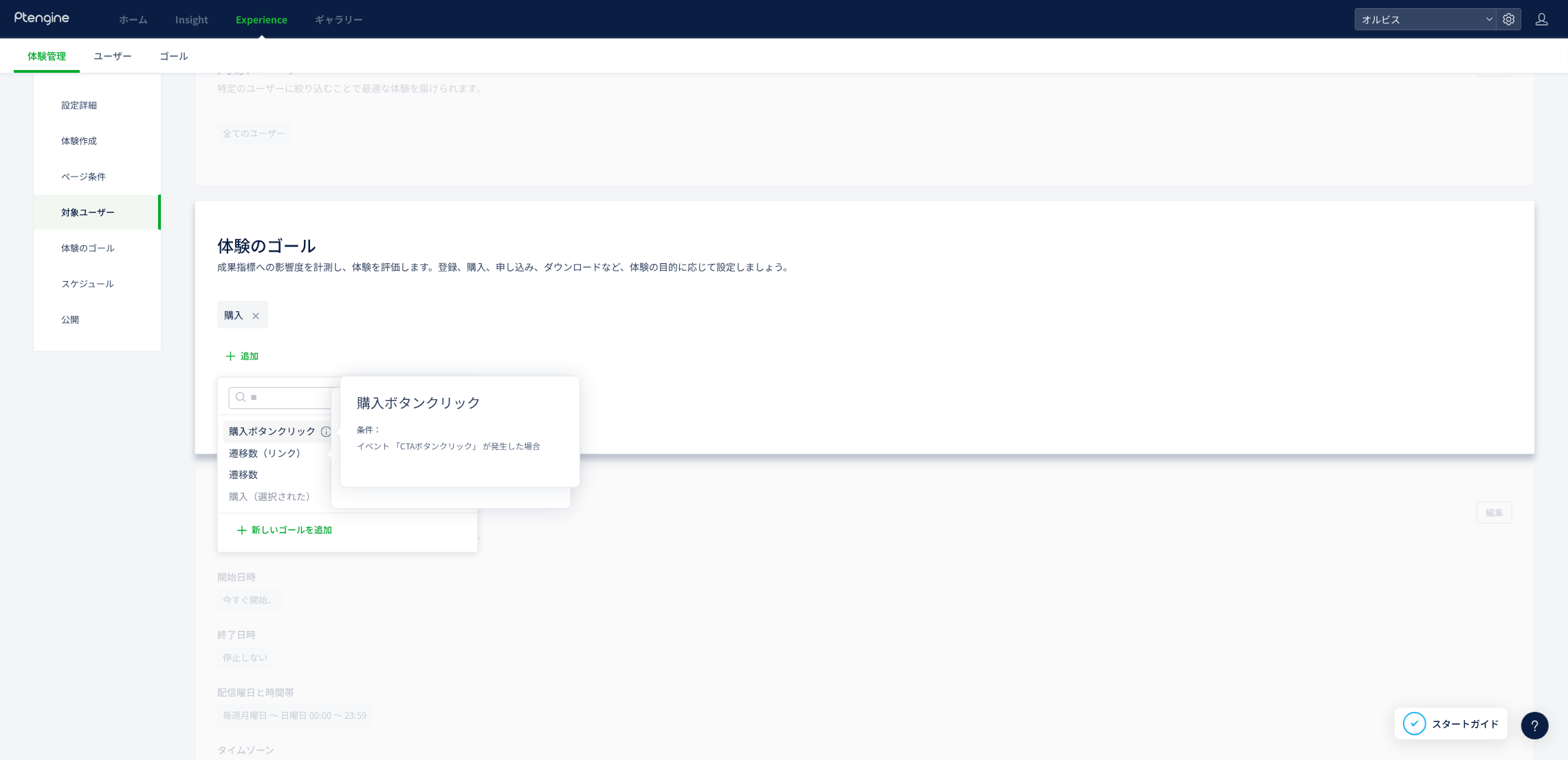
click at [282, 430] on icon "購入ボタンクリック" at bounding box center [272, 431] width 87 height 14
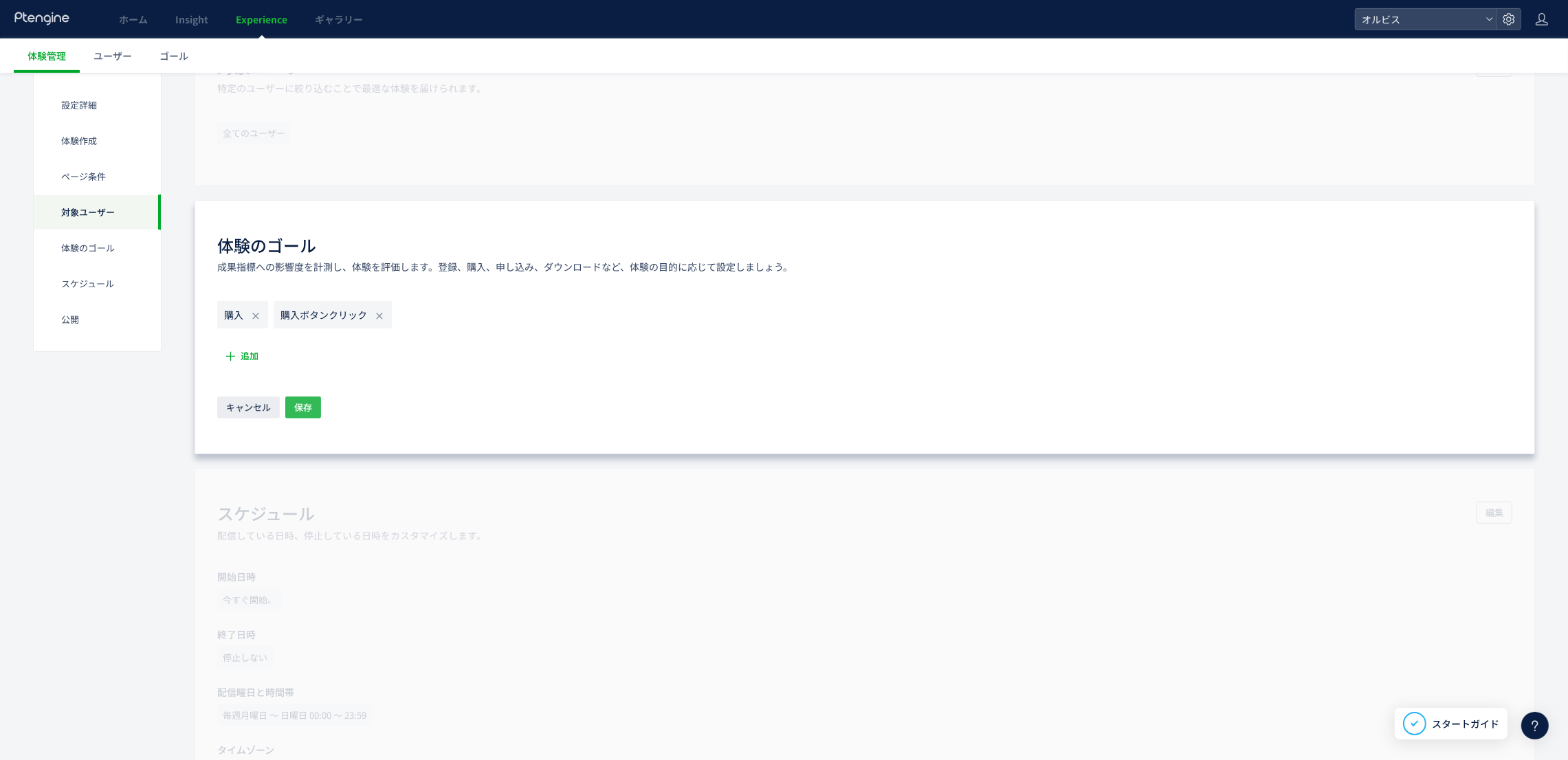
click at [302, 408] on span "保存" at bounding box center [303, 407] width 18 height 22
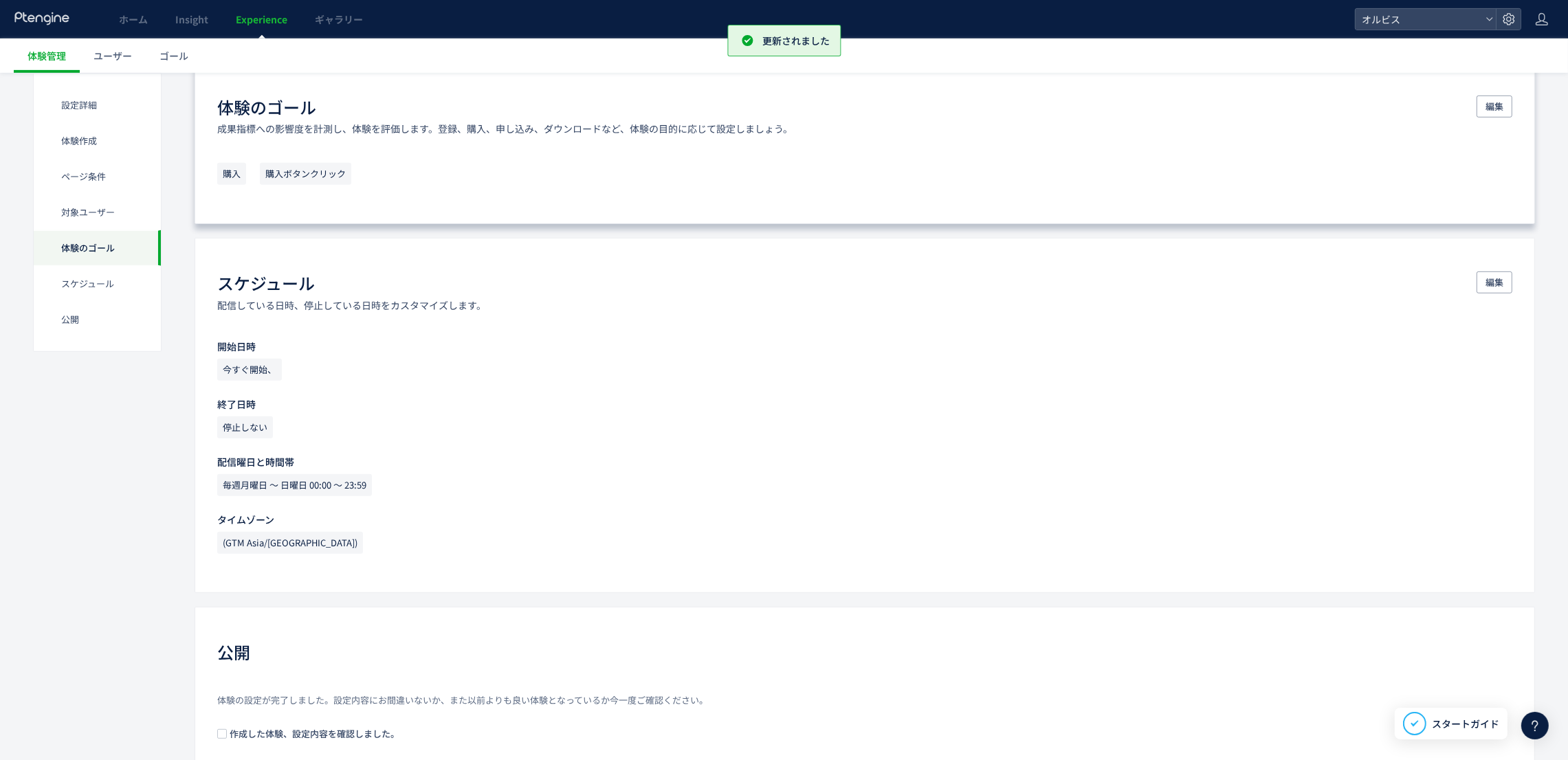
scroll to position [1078, 0]
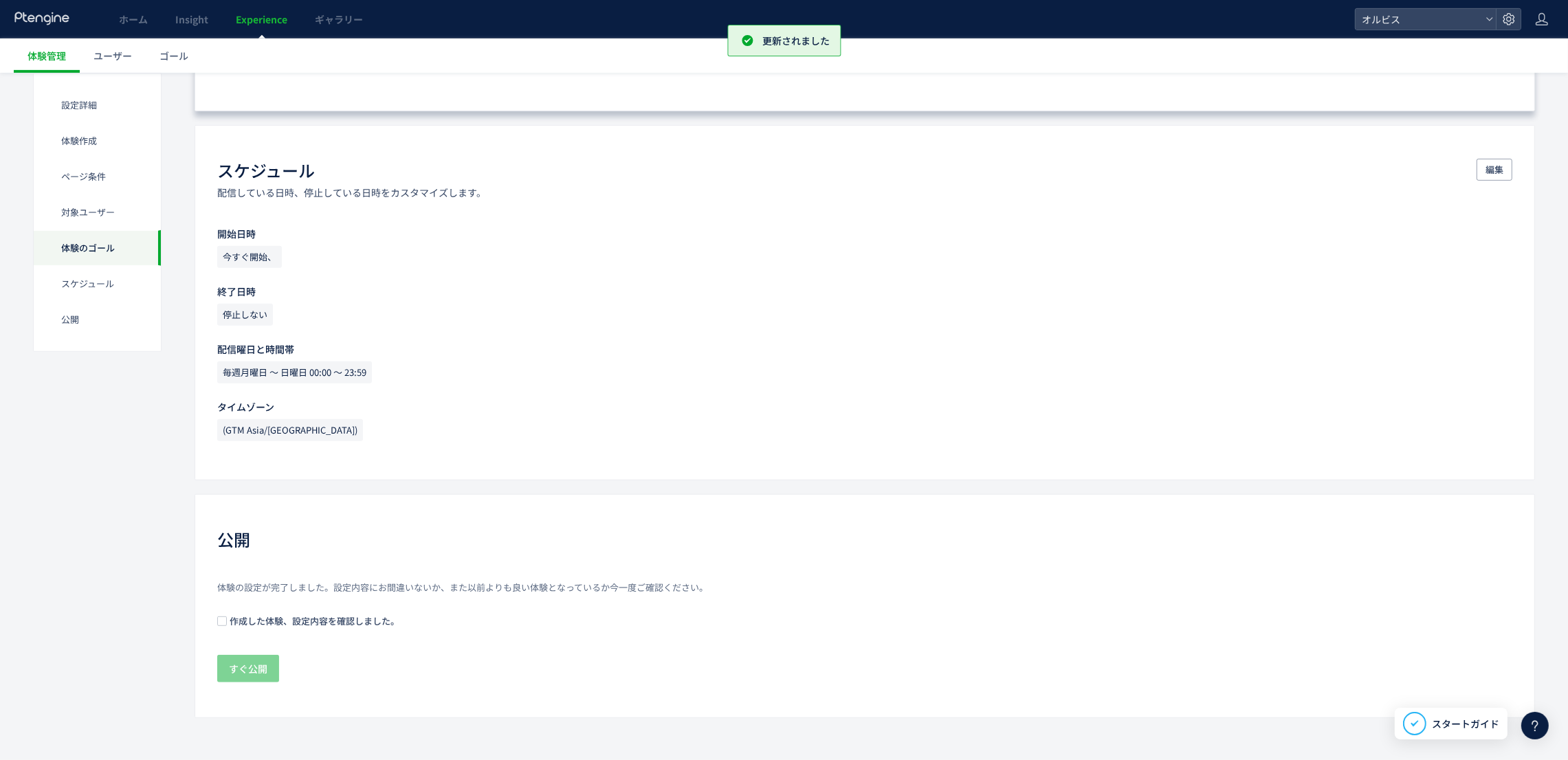
click at [221, 616] on span at bounding box center [221, 621] width 9 height 9
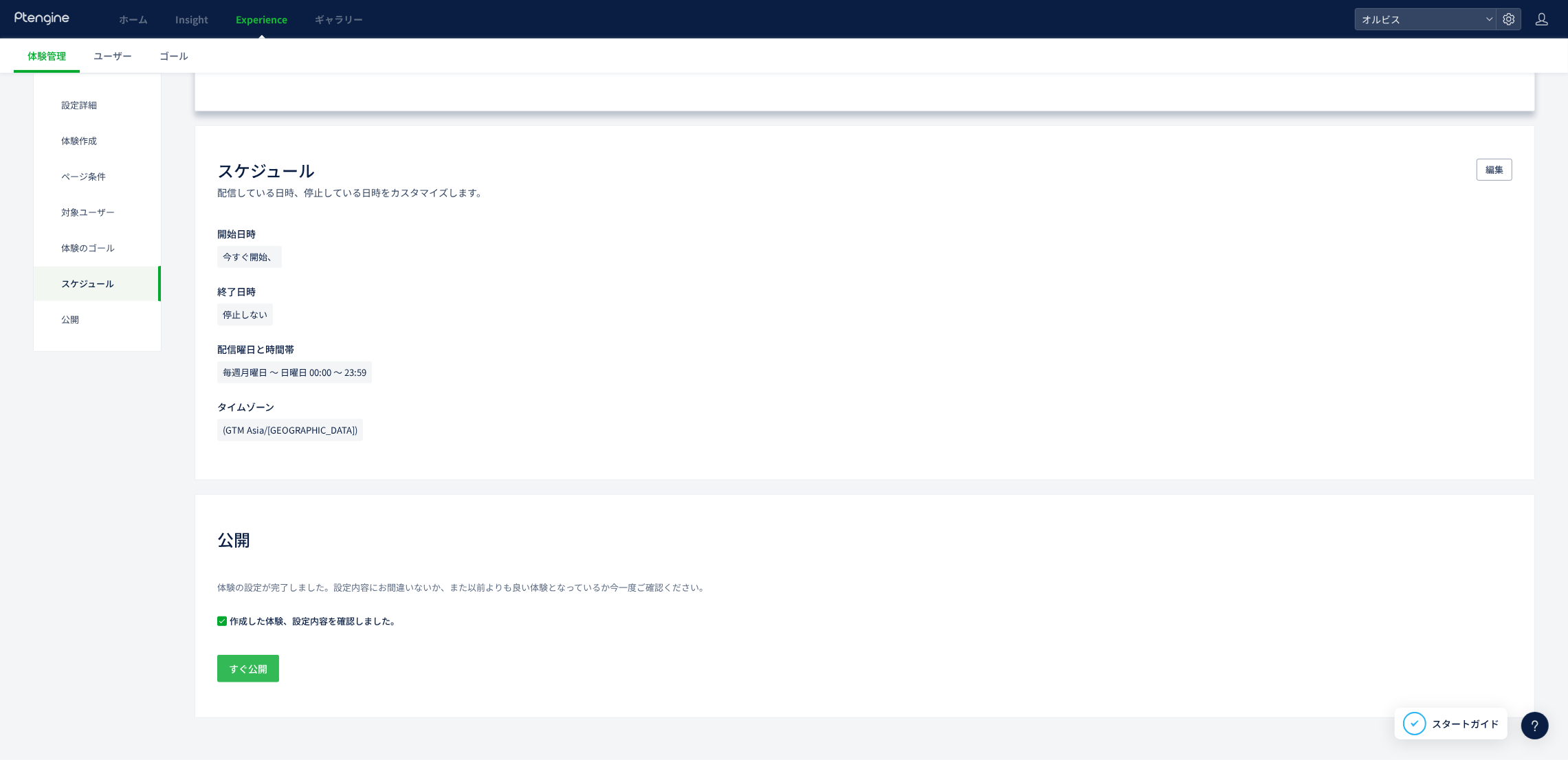
click at [252, 655] on button "すぐ公開" at bounding box center [248, 669] width 62 height 27
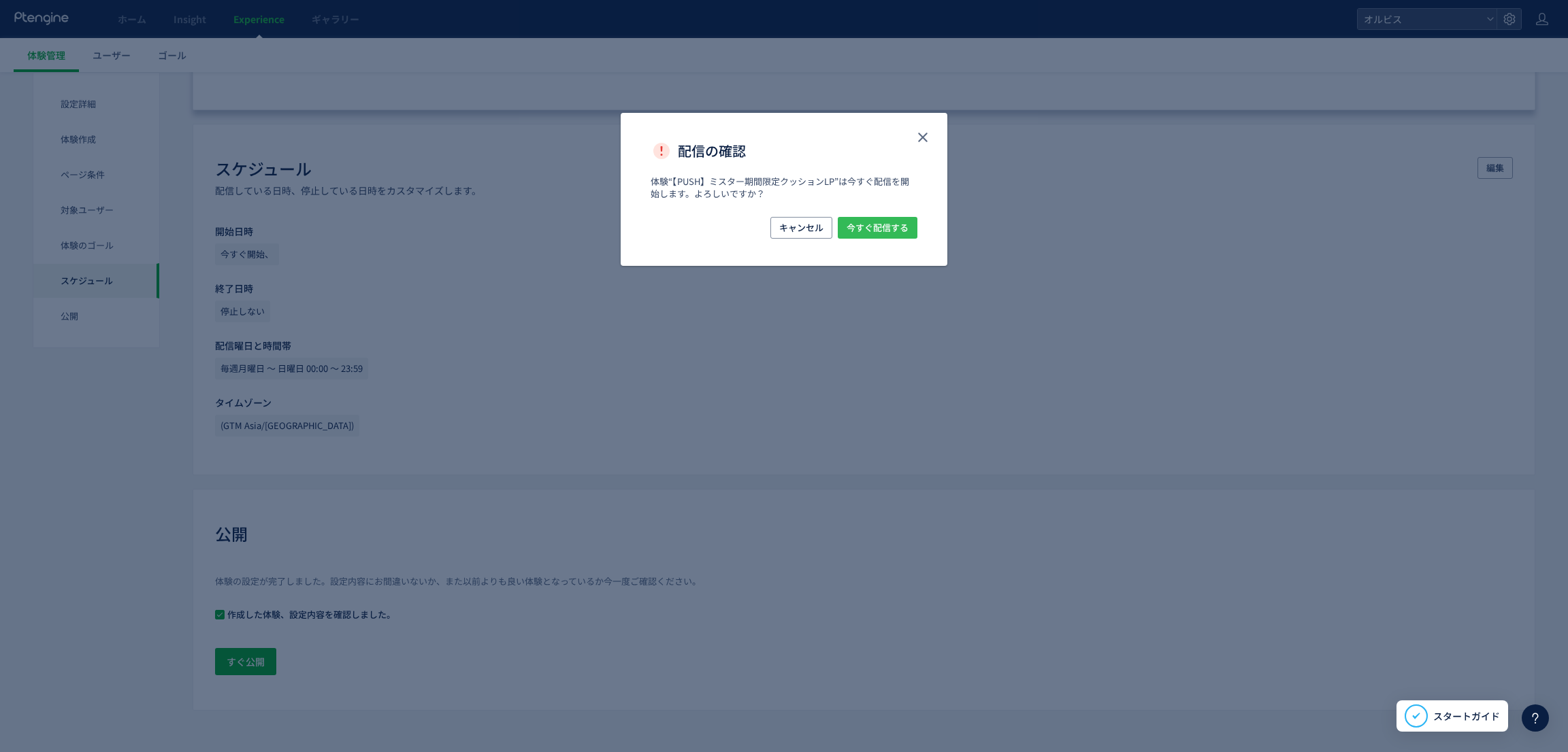
click at [866, 225] on span "今すぐ配信する" at bounding box center [878, 227] width 62 height 22
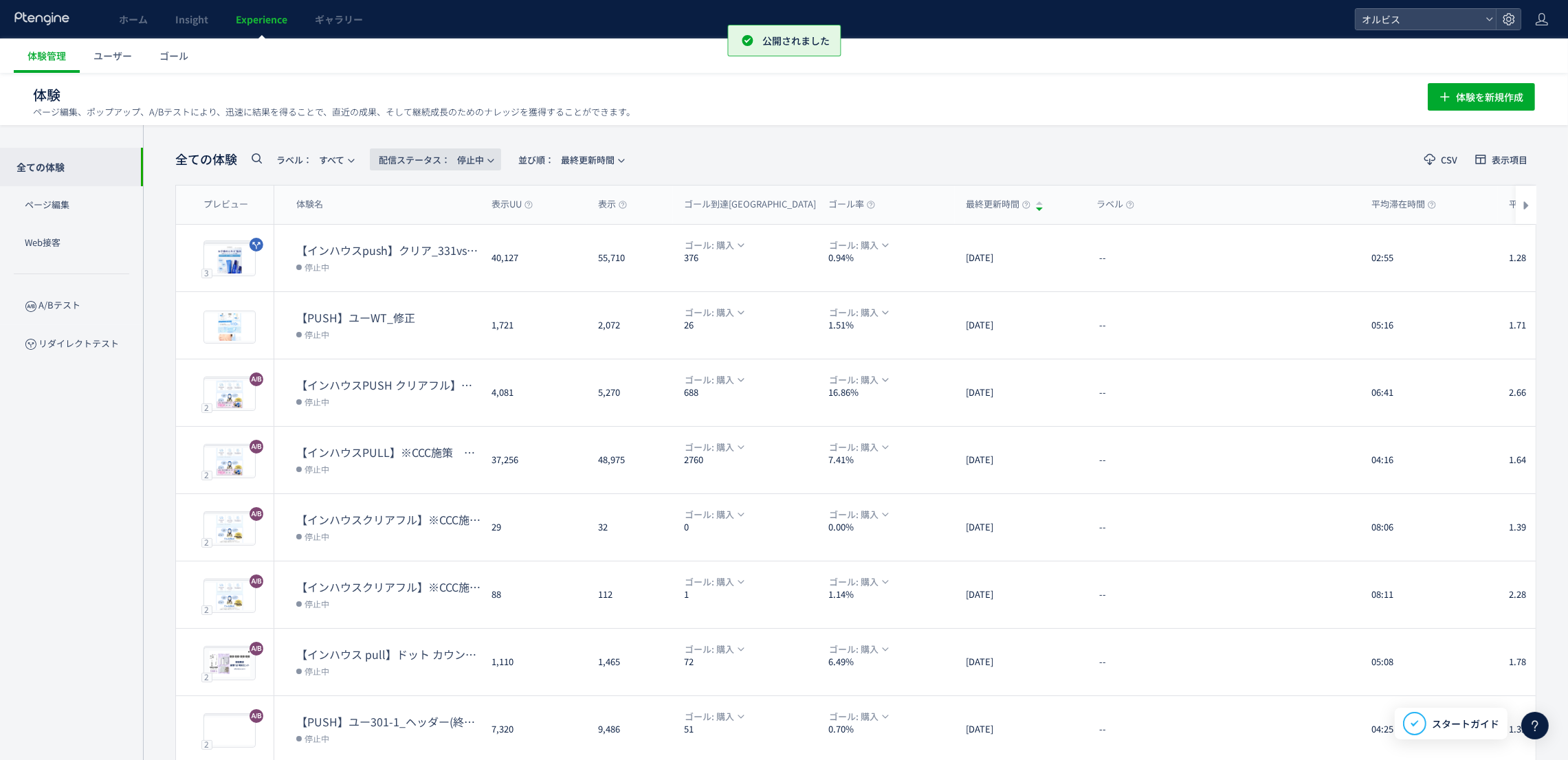
click at [446, 157] on span "配信ステータス​：" at bounding box center [414, 159] width 72 height 13
click at [455, 235] on li "すべて" at bounding box center [438, 247] width 56 height 24
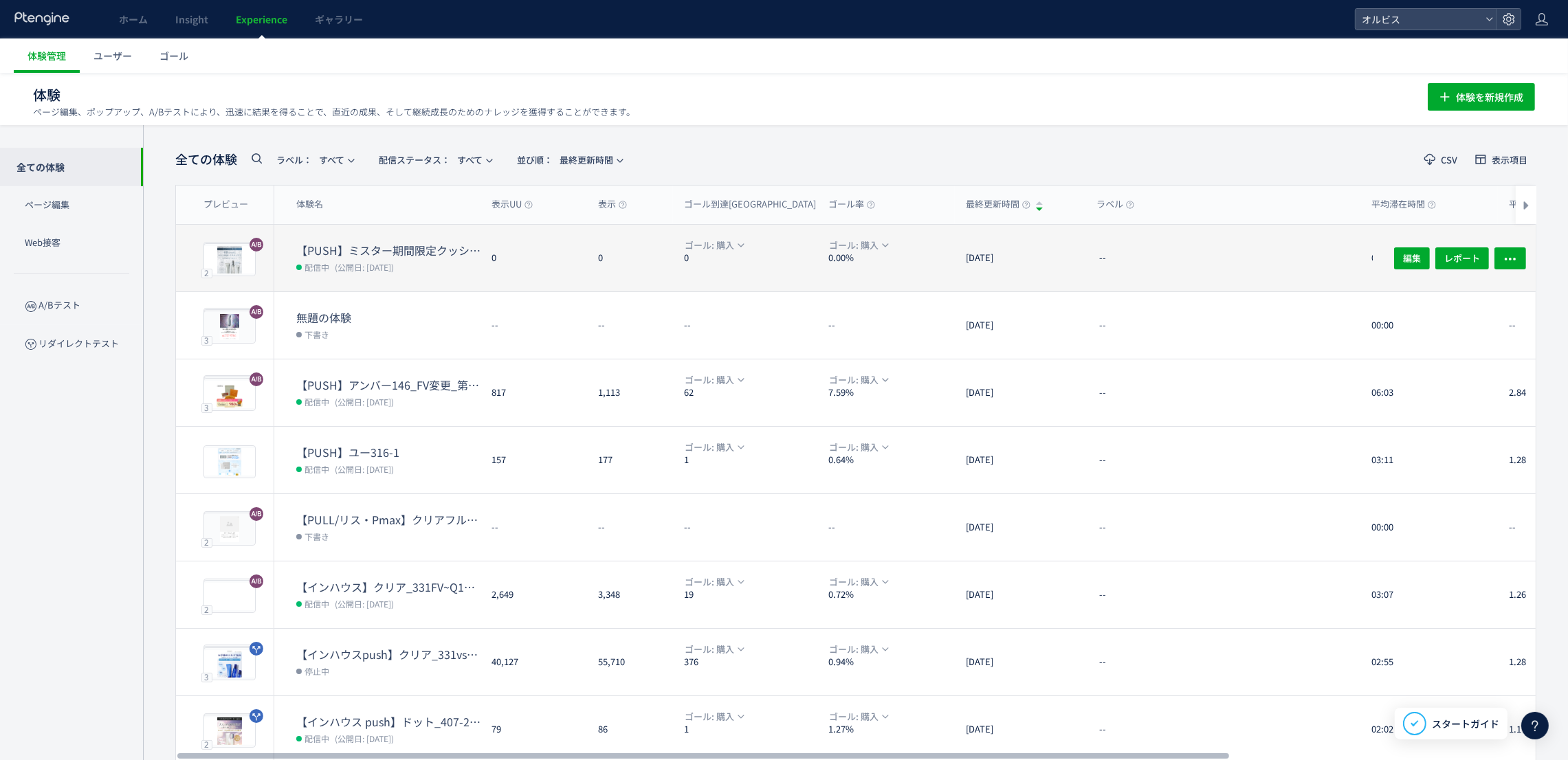
click at [644, 249] on div "0" at bounding box center [630, 258] width 86 height 67
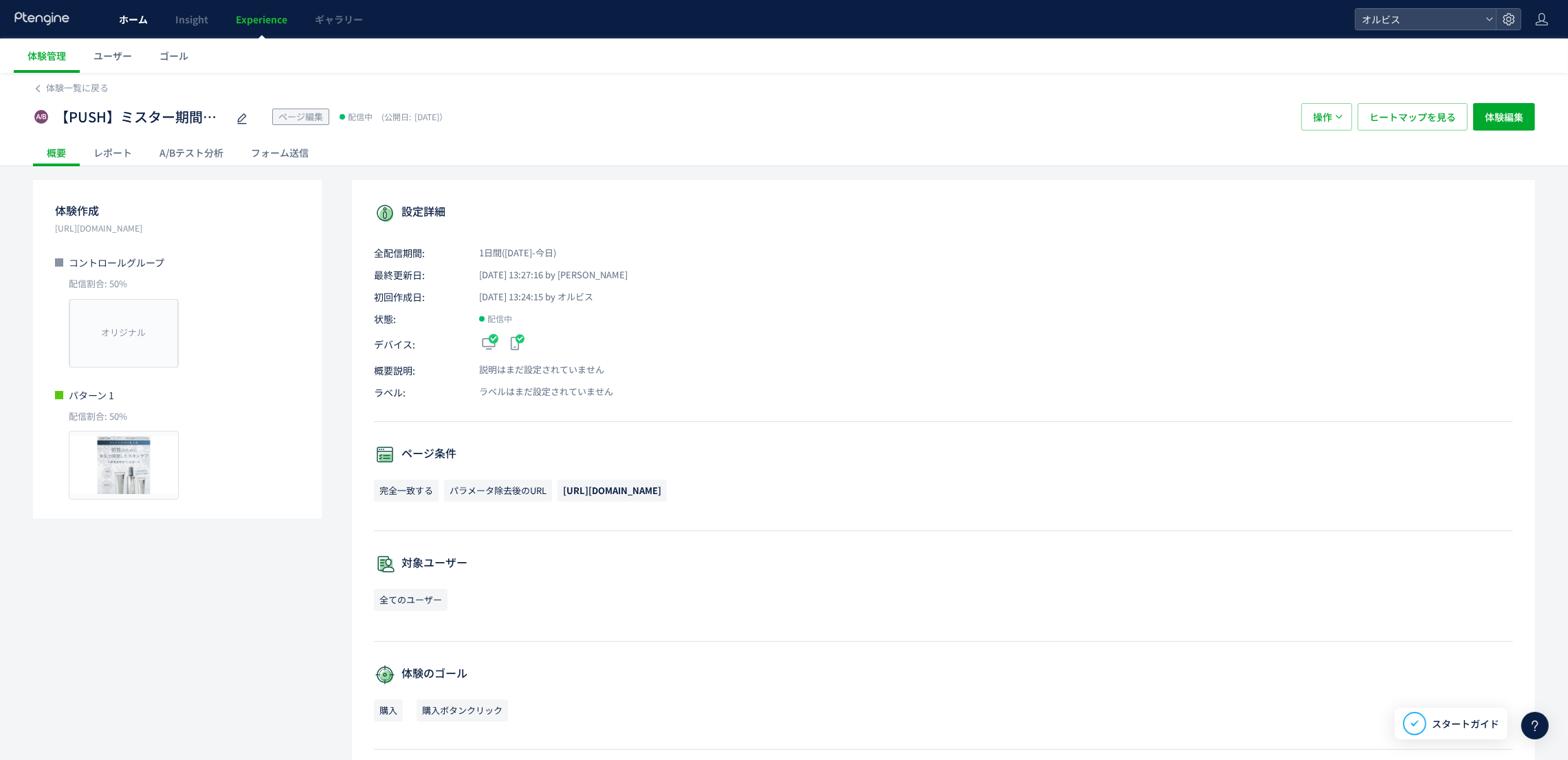
click at [124, 20] on span "ホーム" at bounding box center [134, 19] width 29 height 14
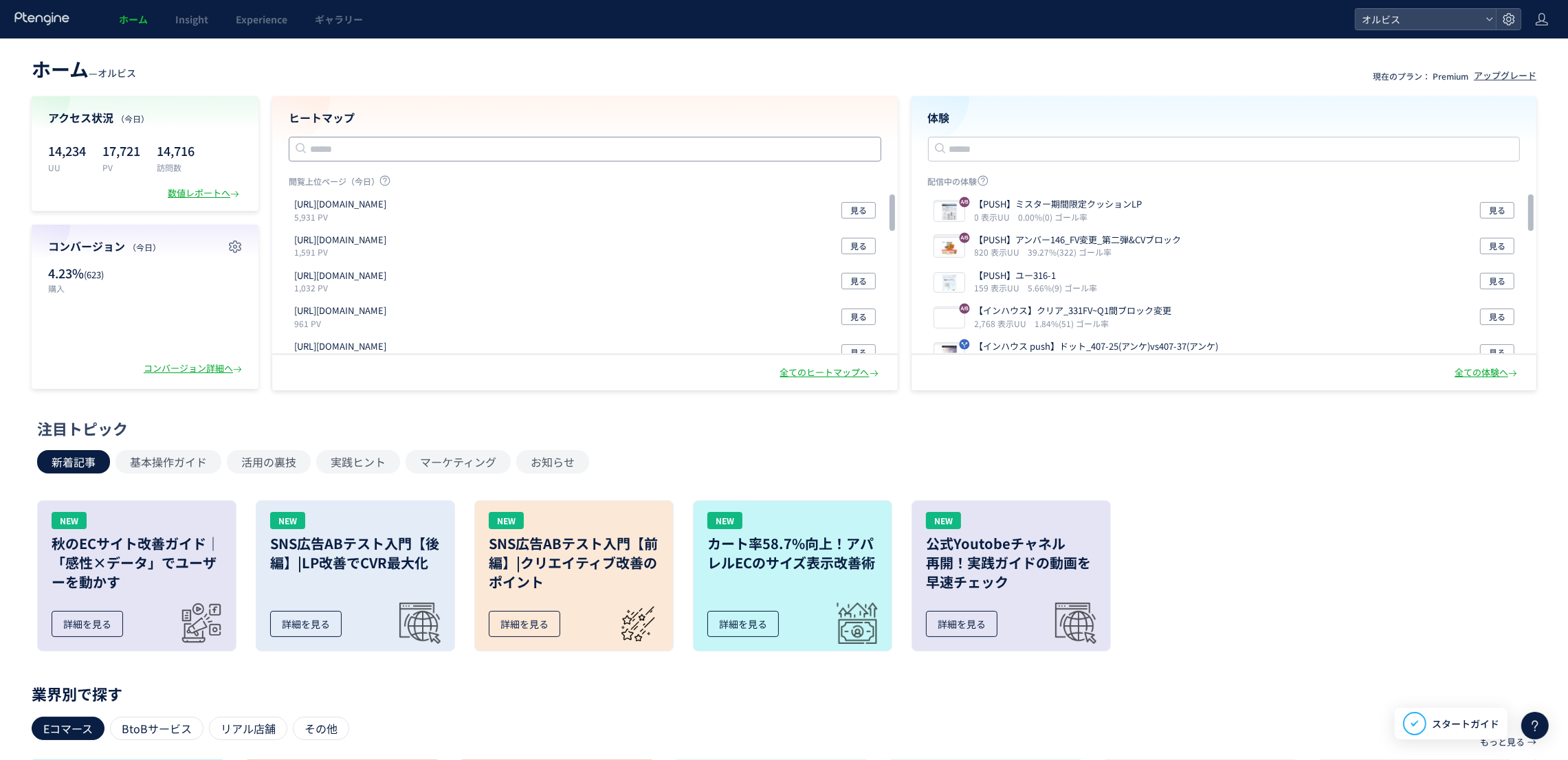
click at [410, 146] on input "text" at bounding box center [585, 149] width 593 height 24
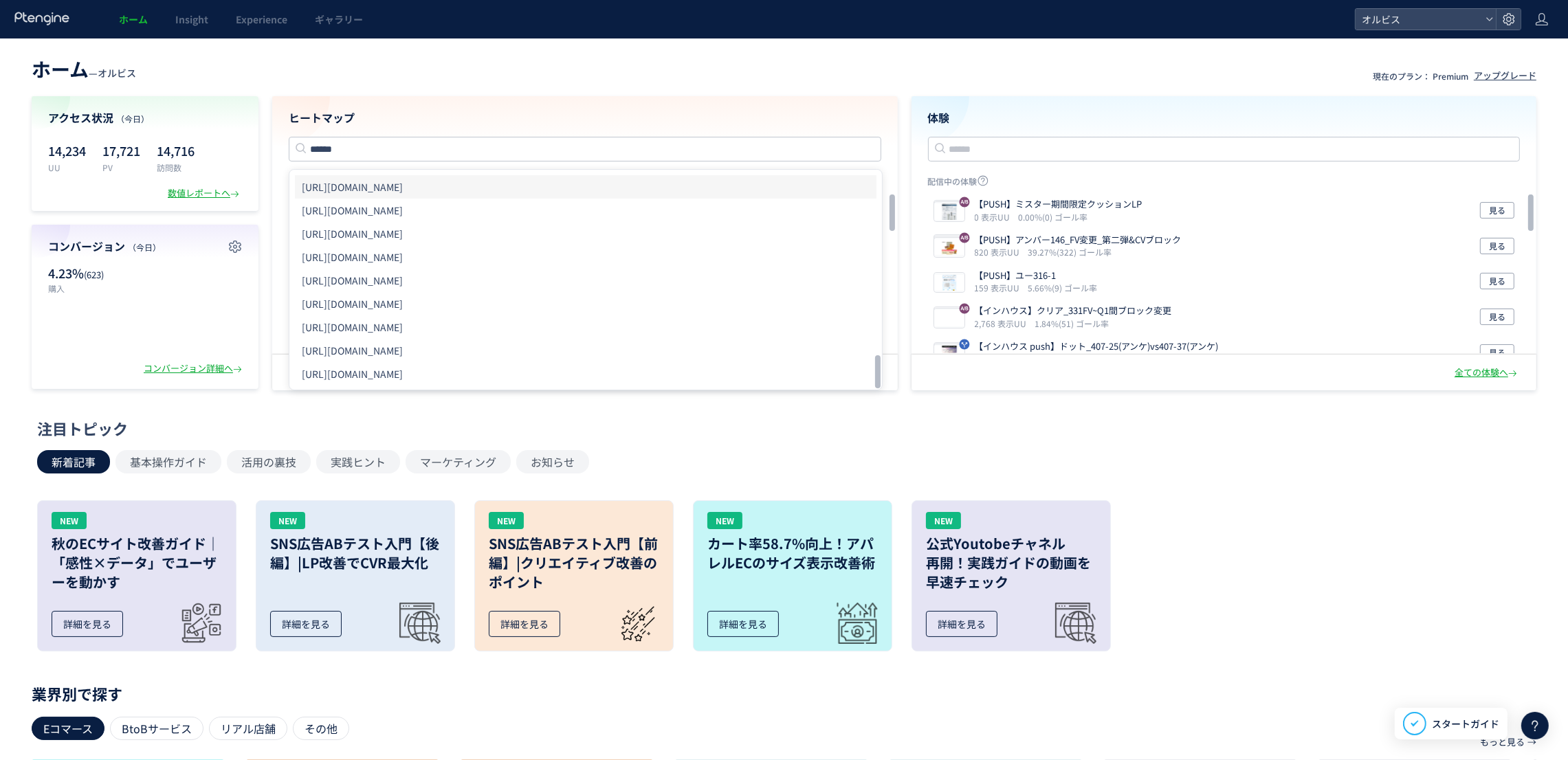
click at [520, 185] on li "[URL][DOMAIN_NAME]" at bounding box center [586, 187] width 582 height 24
type input "**********"
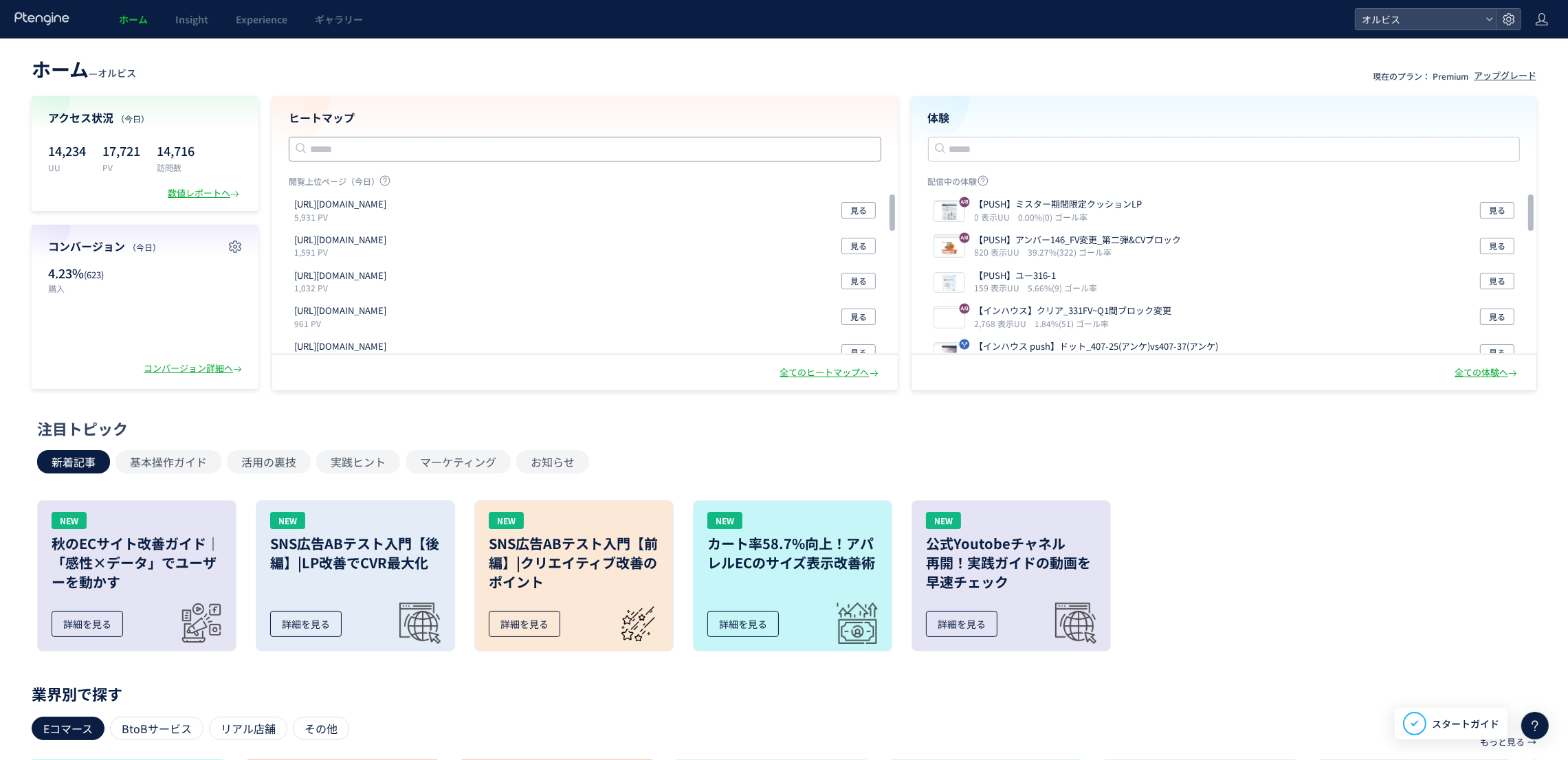
click at [399, 141] on input "text" at bounding box center [585, 149] width 593 height 24
paste input "**********"
click at [519, 111] on h4 "ヒートマップ" at bounding box center [585, 118] width 593 height 16
click at [605, 149] on input "**********" at bounding box center [585, 149] width 593 height 24
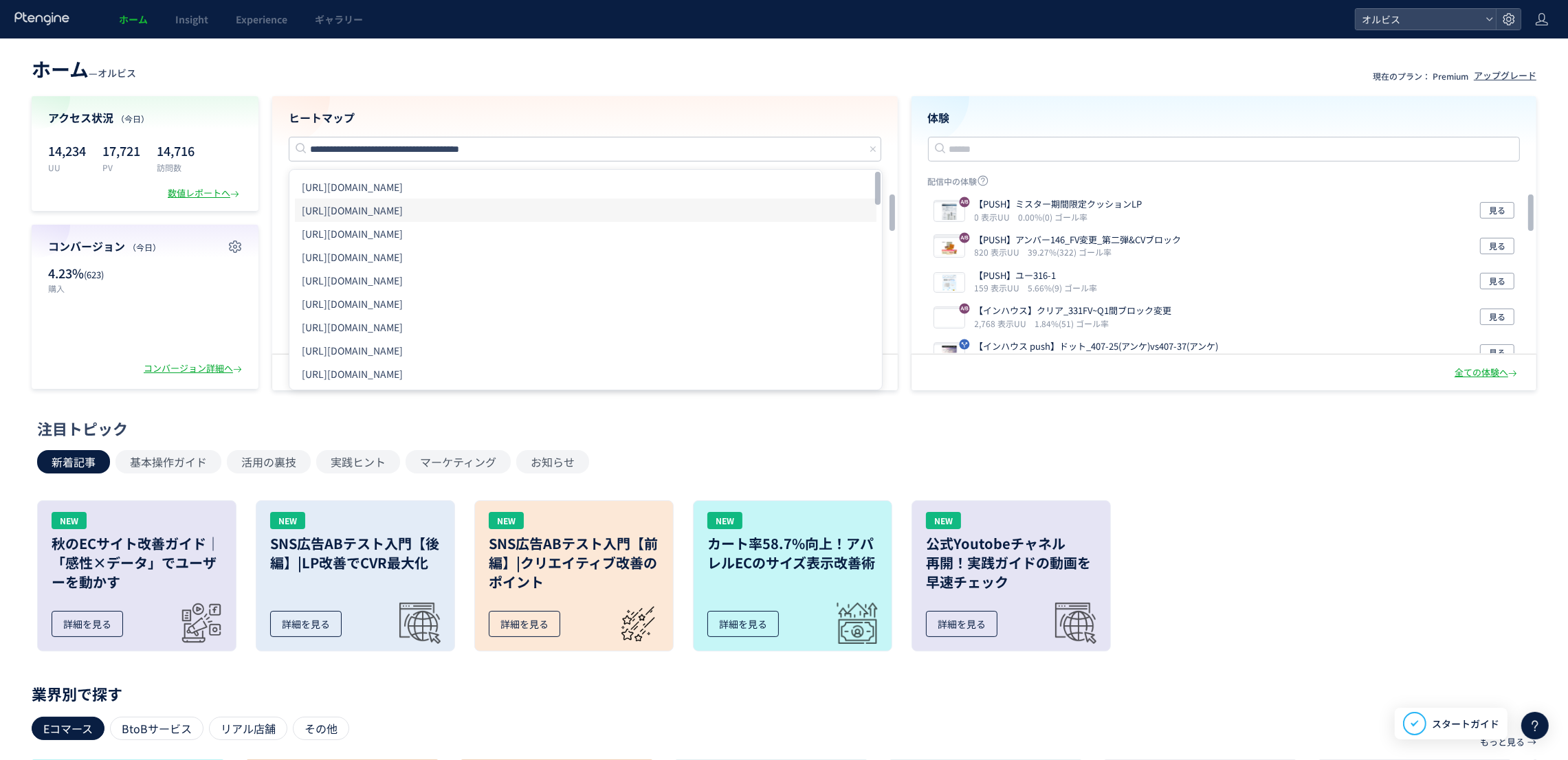
click at [604, 212] on li "[URL][DOMAIN_NAME]" at bounding box center [586, 210] width 582 height 24
type input "**********"
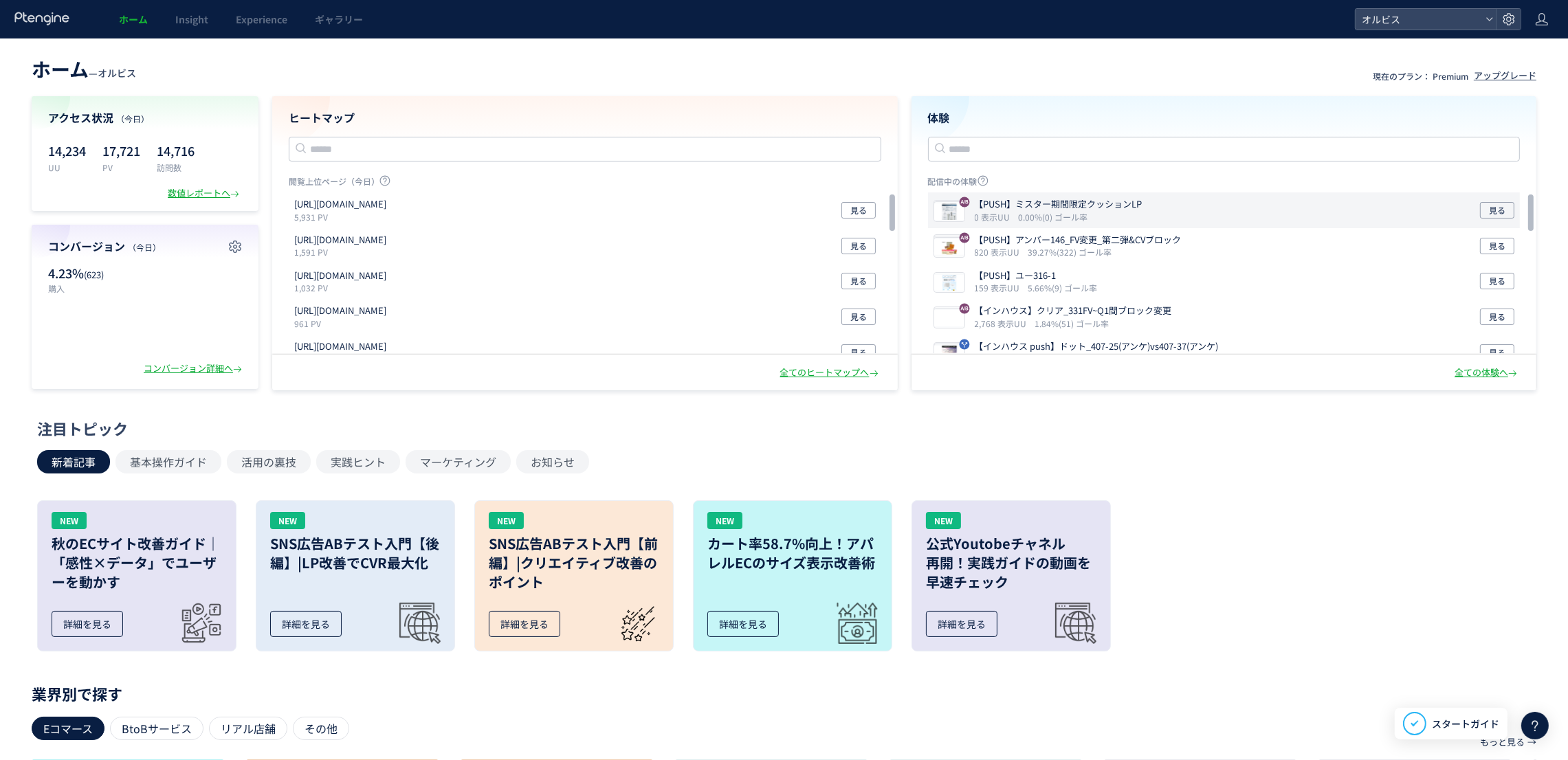
click at [1024, 211] on icon "0.00%(0) ゴール率" at bounding box center [1053, 217] width 70 height 11
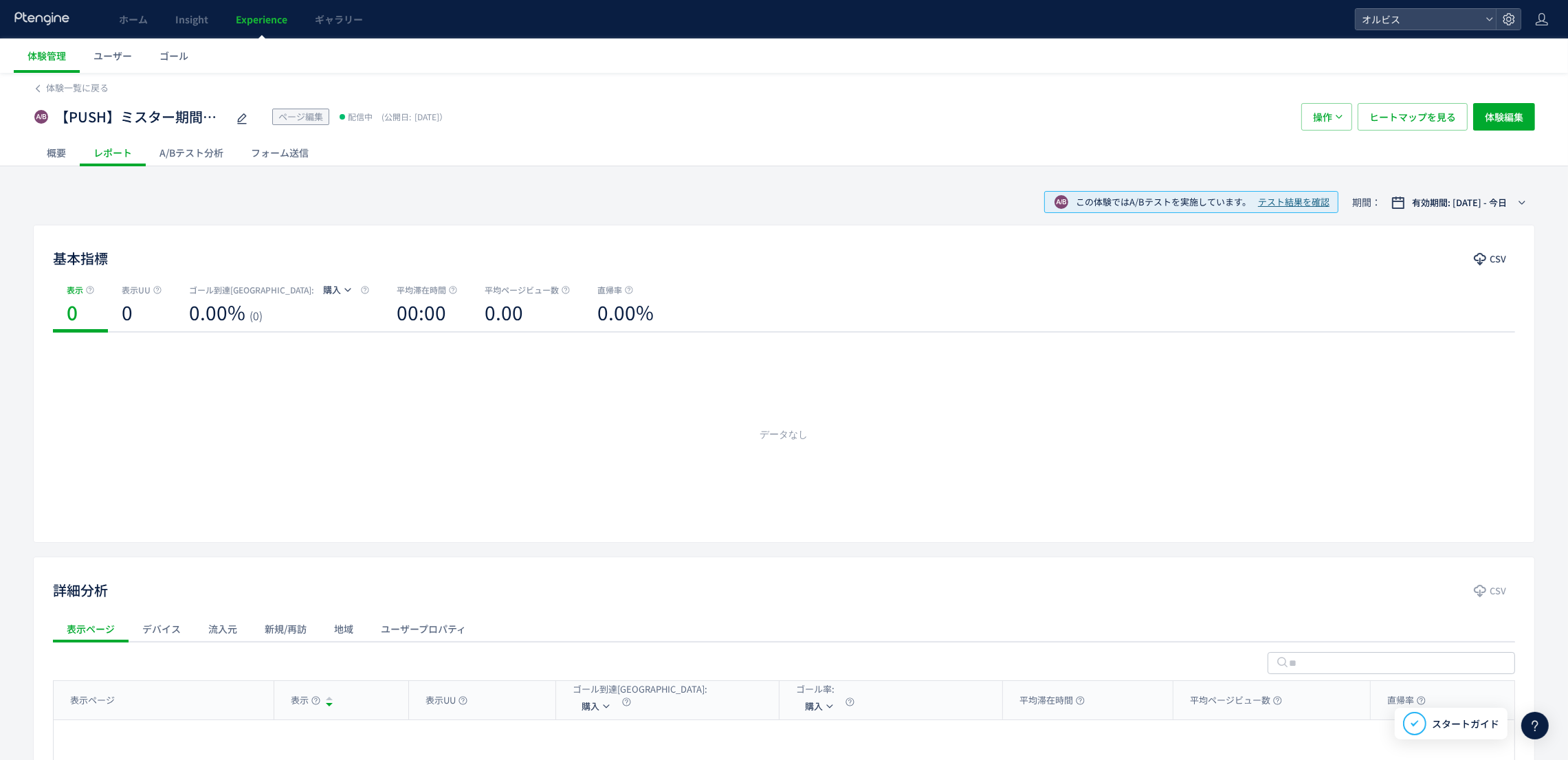
click at [184, 149] on div "A/Bテスト分析" at bounding box center [191, 152] width 91 height 27
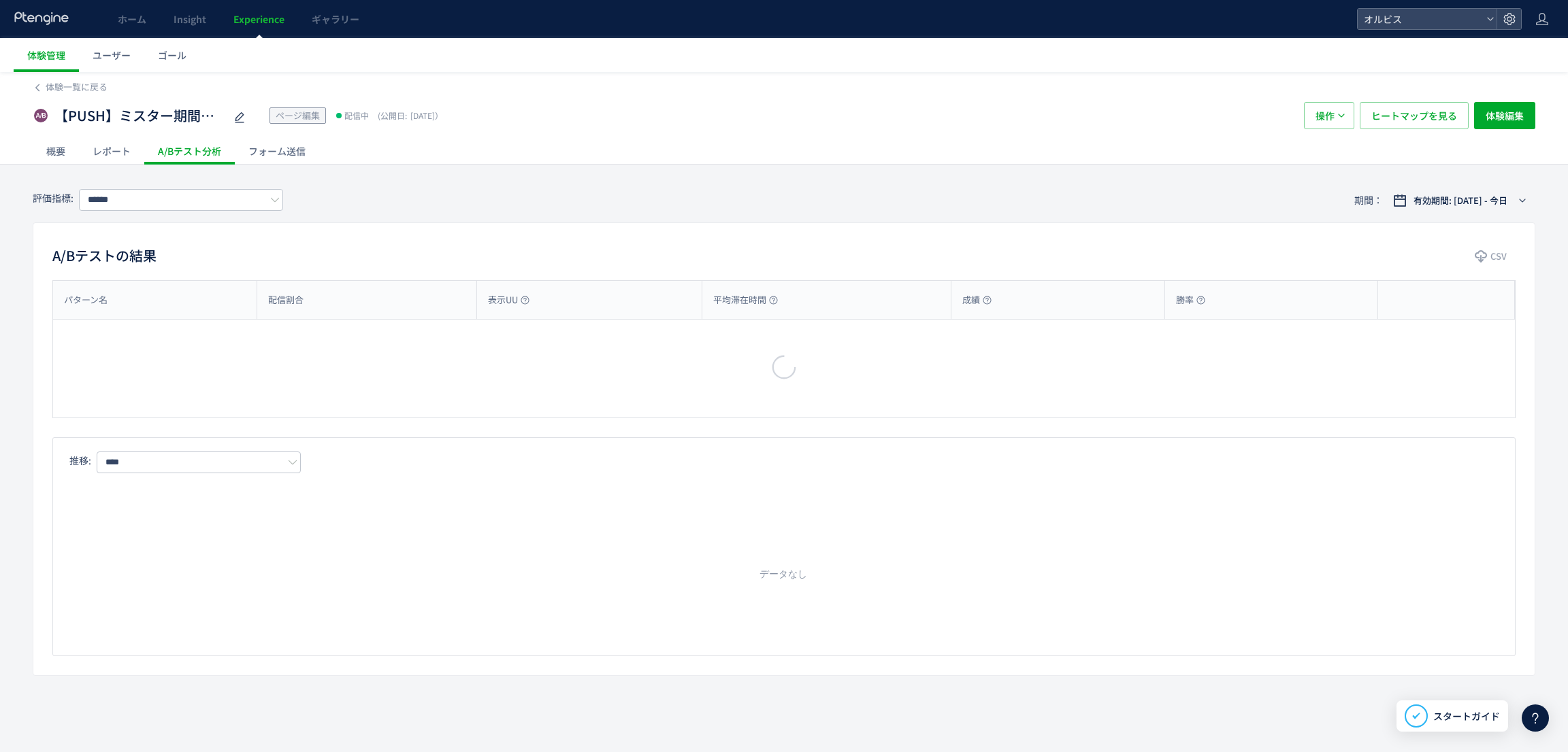
type input "**"
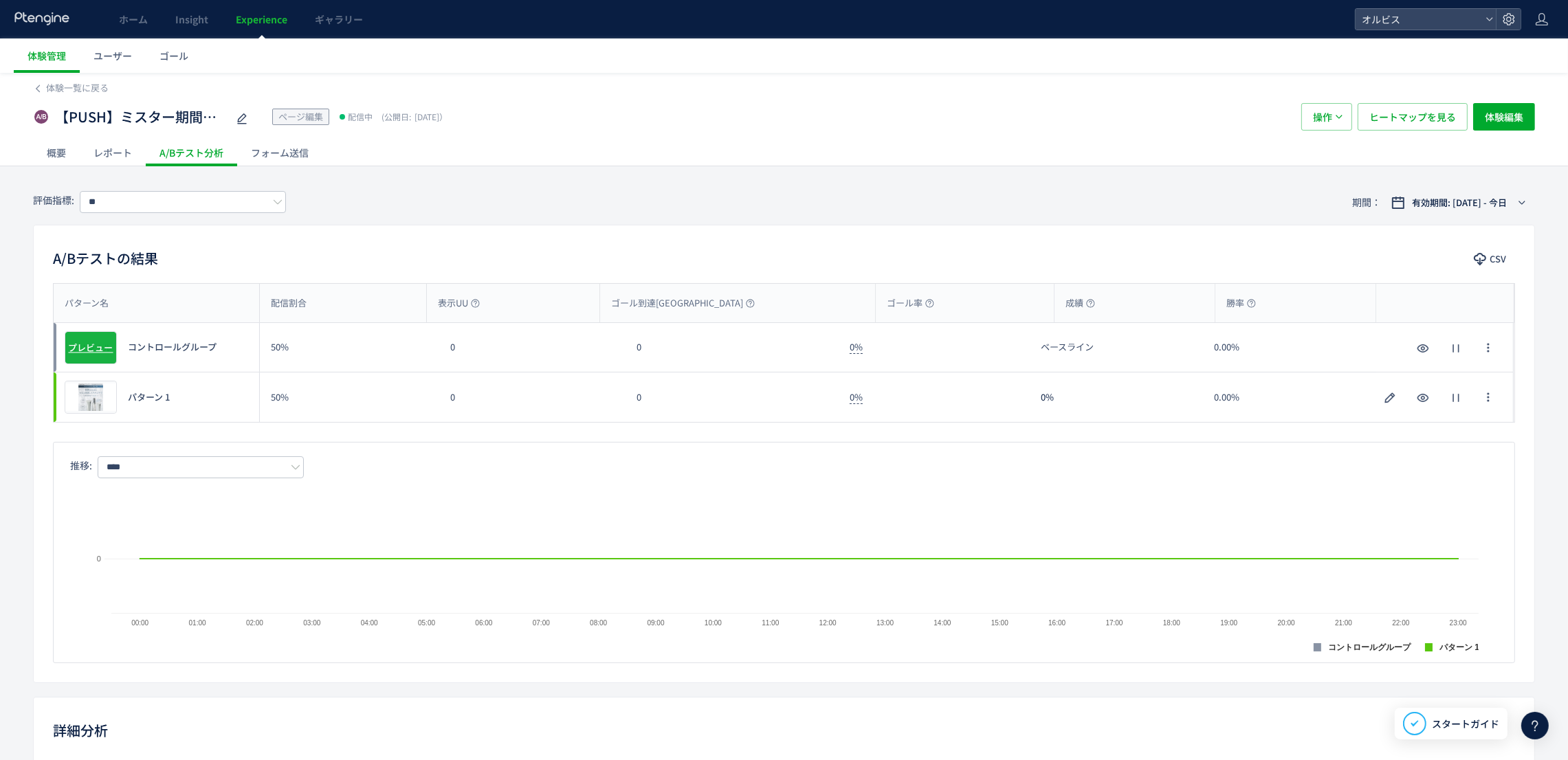
click at [94, 347] on span "プレビュー" at bounding box center [91, 348] width 45 height 13
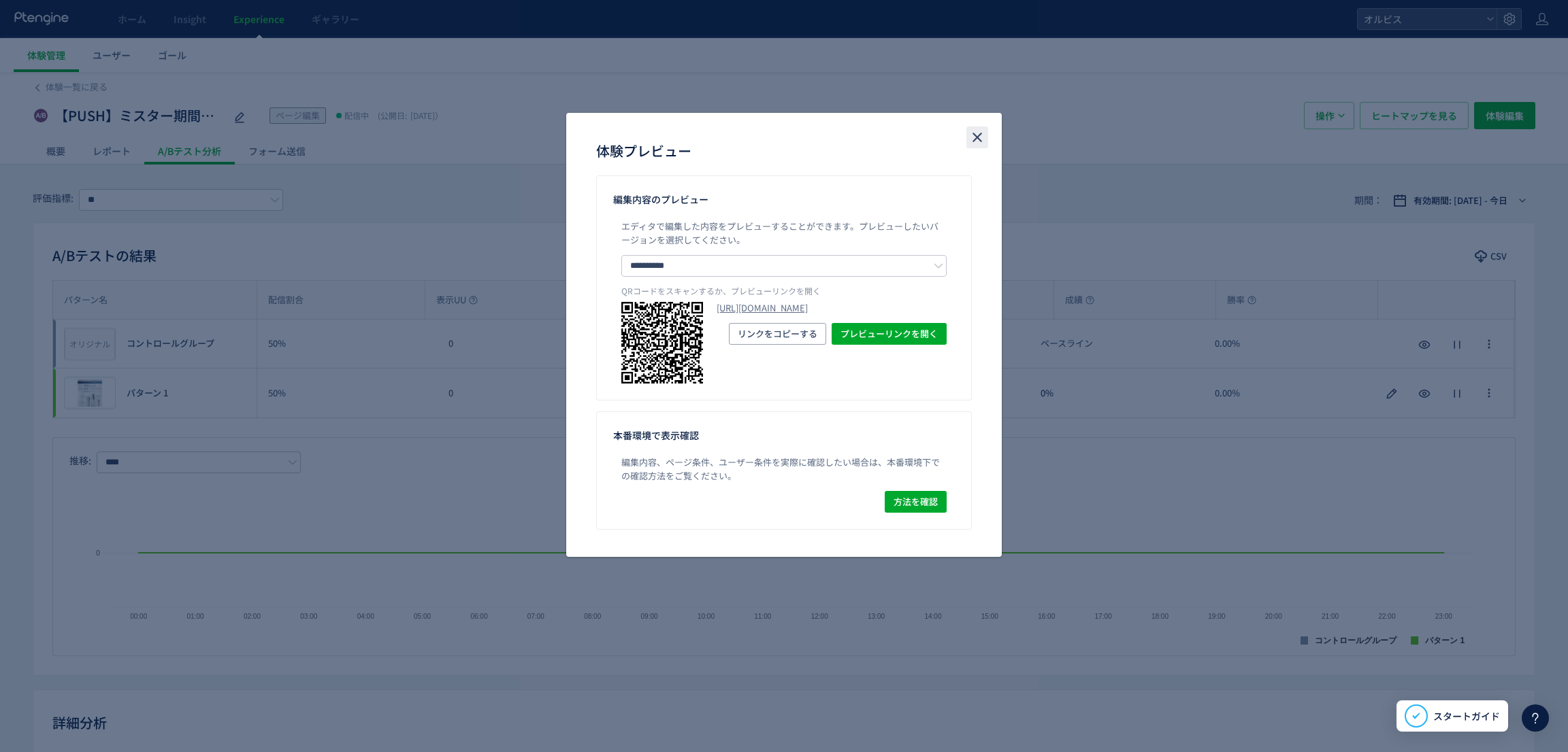
click at [977, 136] on use "close" at bounding box center [977, 137] width 9 height 9
